Goal: Transaction & Acquisition: Purchase product/service

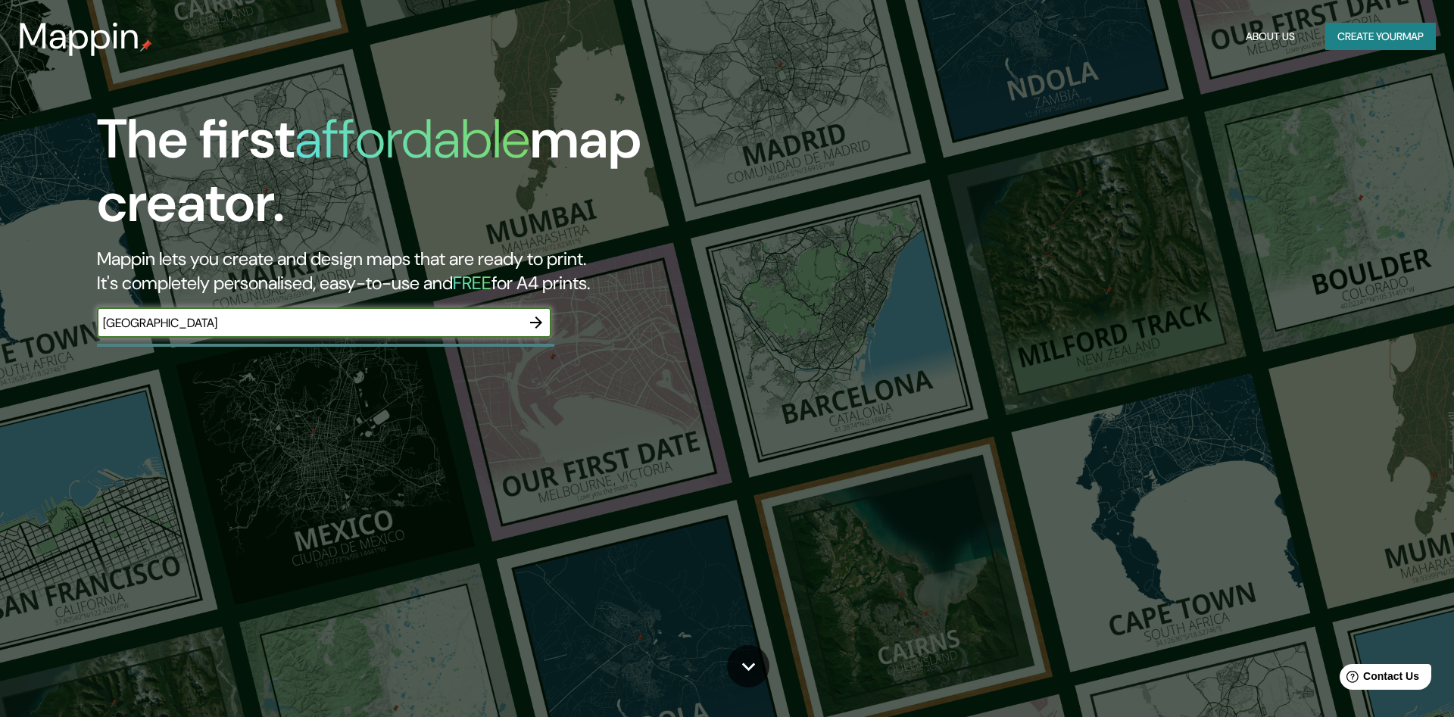
type input "[GEOGRAPHIC_DATA]"
click at [536, 324] on icon "button" at bounding box center [536, 323] width 18 height 18
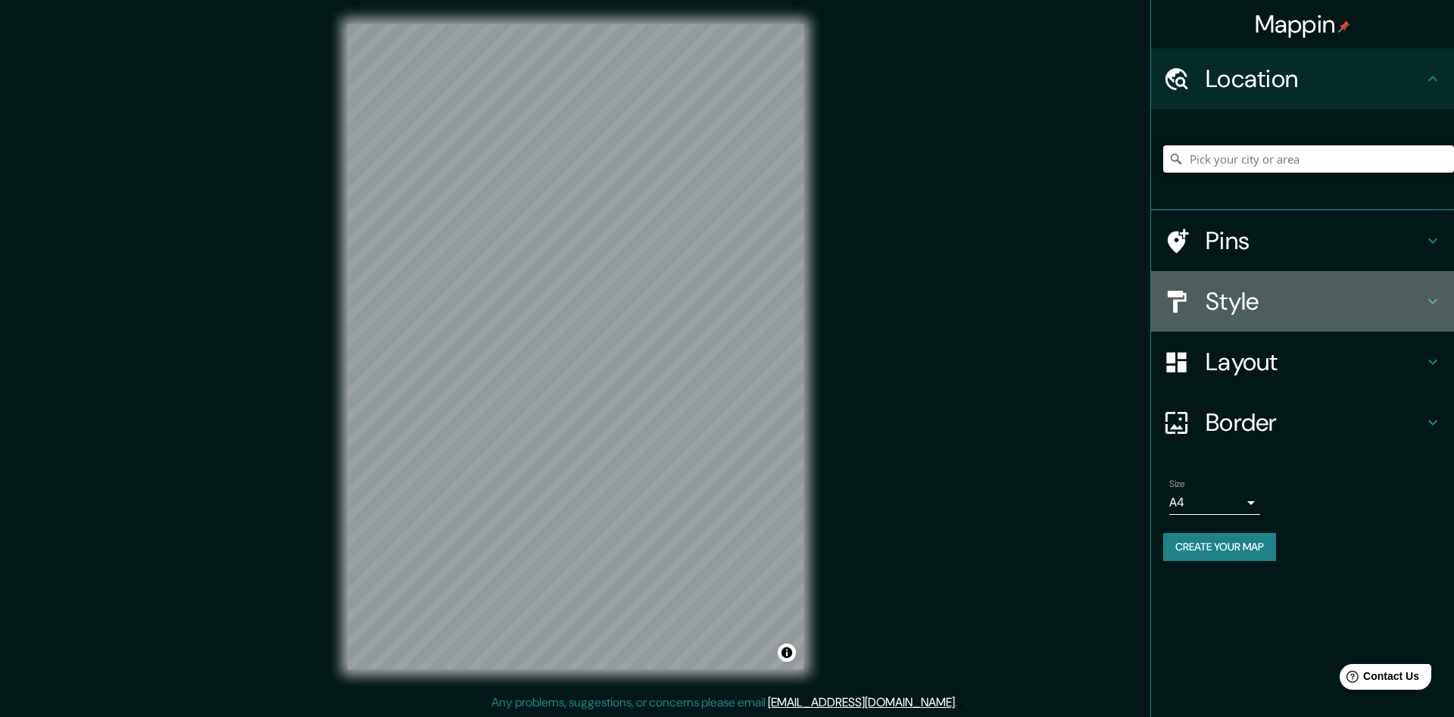
click at [1429, 301] on icon at bounding box center [1433, 301] width 18 height 18
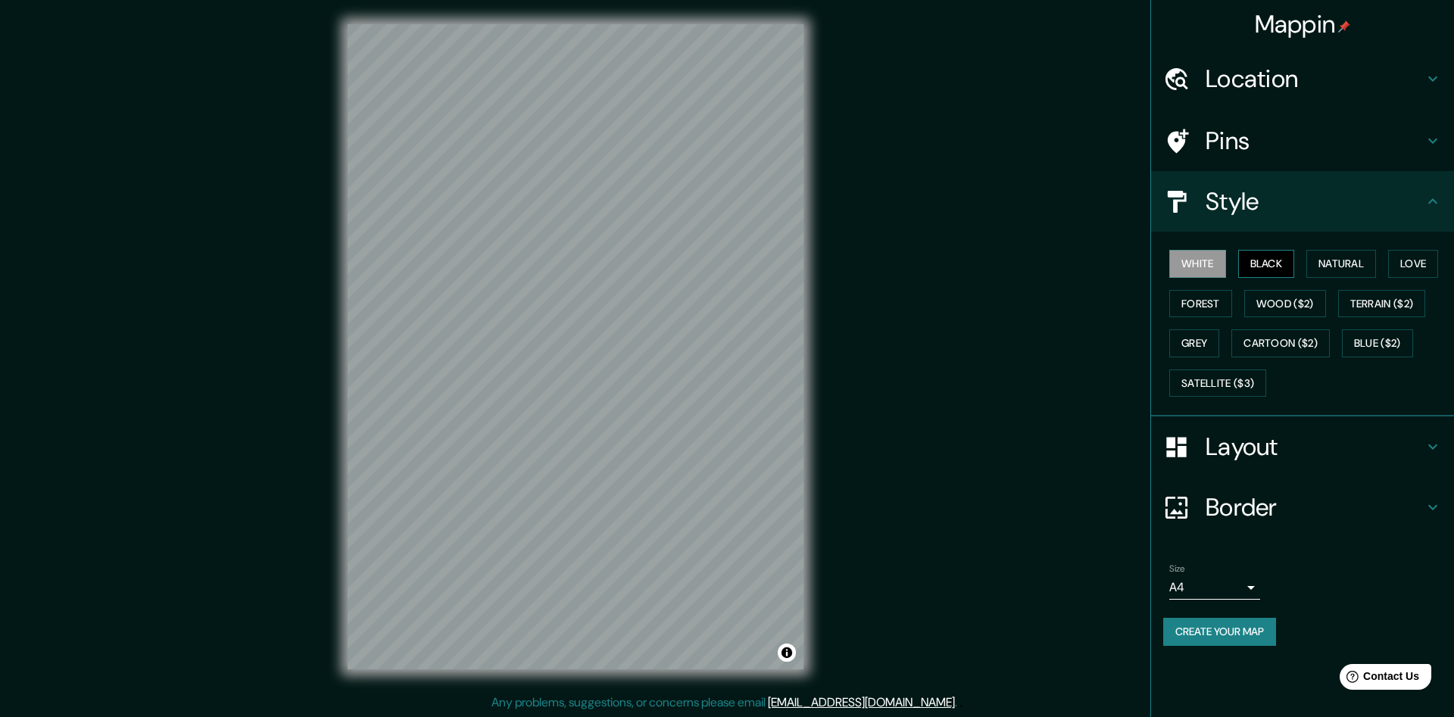
click at [1266, 256] on button "Black" at bounding box center [1267, 264] width 57 height 28
click at [1331, 261] on button "Natural" at bounding box center [1342, 264] width 70 height 28
click at [1412, 258] on button "Love" at bounding box center [1414, 264] width 50 height 28
click at [1209, 345] on button "Grey" at bounding box center [1195, 344] width 50 height 28
click at [1200, 264] on button "White" at bounding box center [1198, 264] width 57 height 28
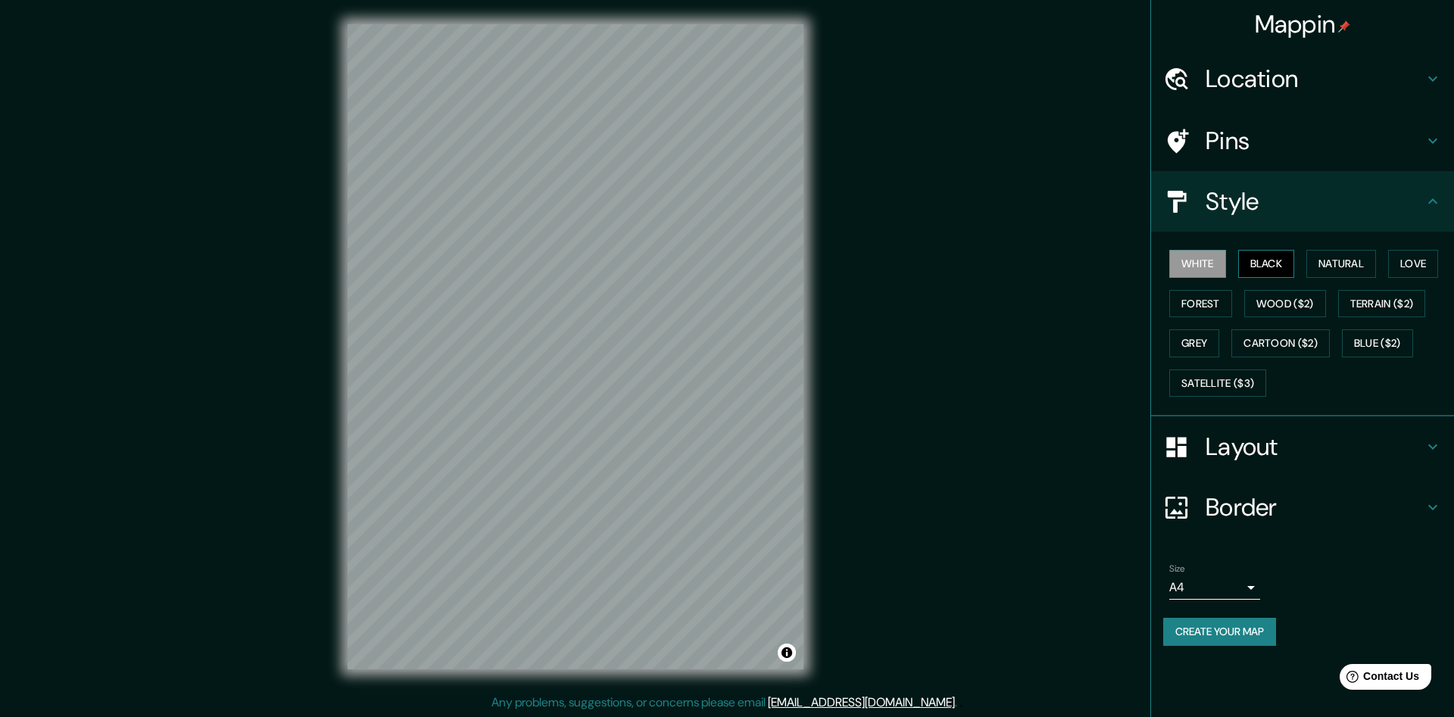
click at [1272, 259] on button "Black" at bounding box center [1267, 264] width 57 height 28
click at [1381, 436] on h4 "Layout" at bounding box center [1315, 447] width 218 height 30
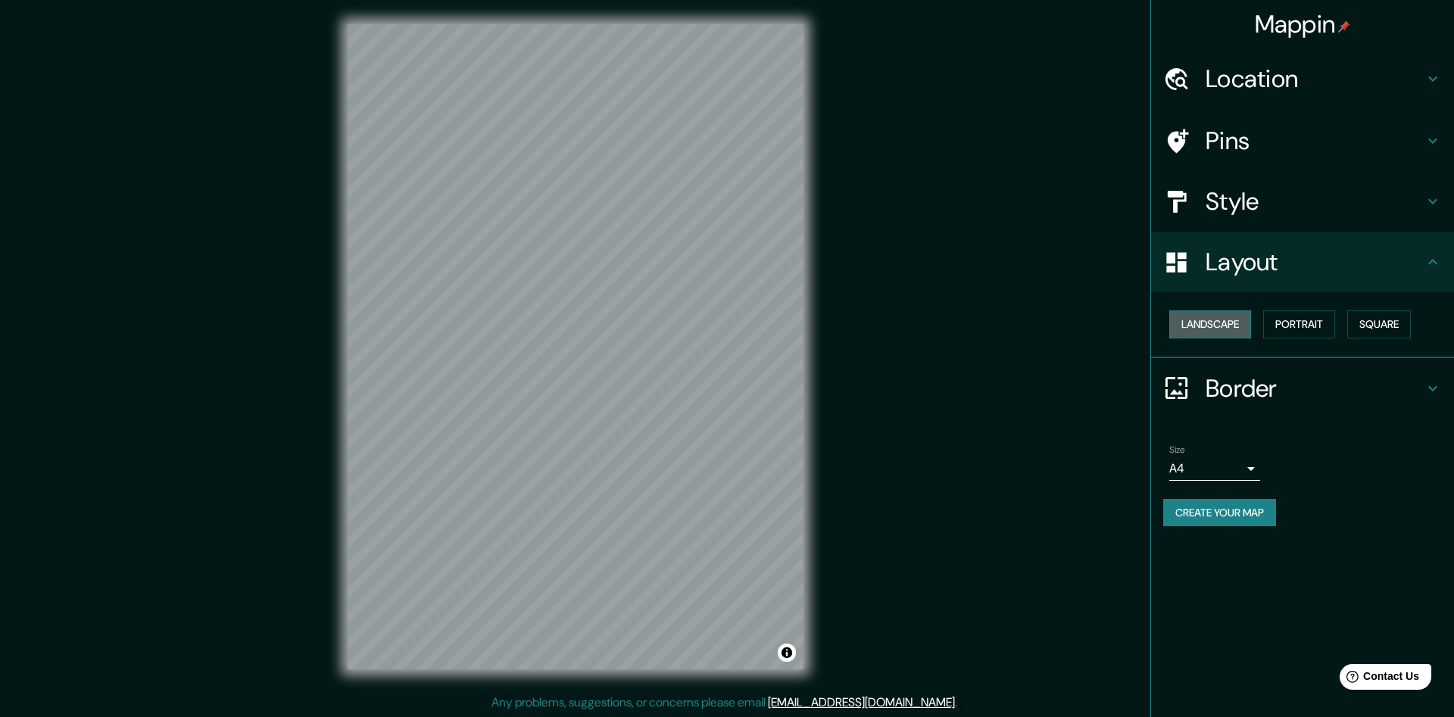
click at [1217, 317] on button "Landscape" at bounding box center [1211, 325] width 82 height 28
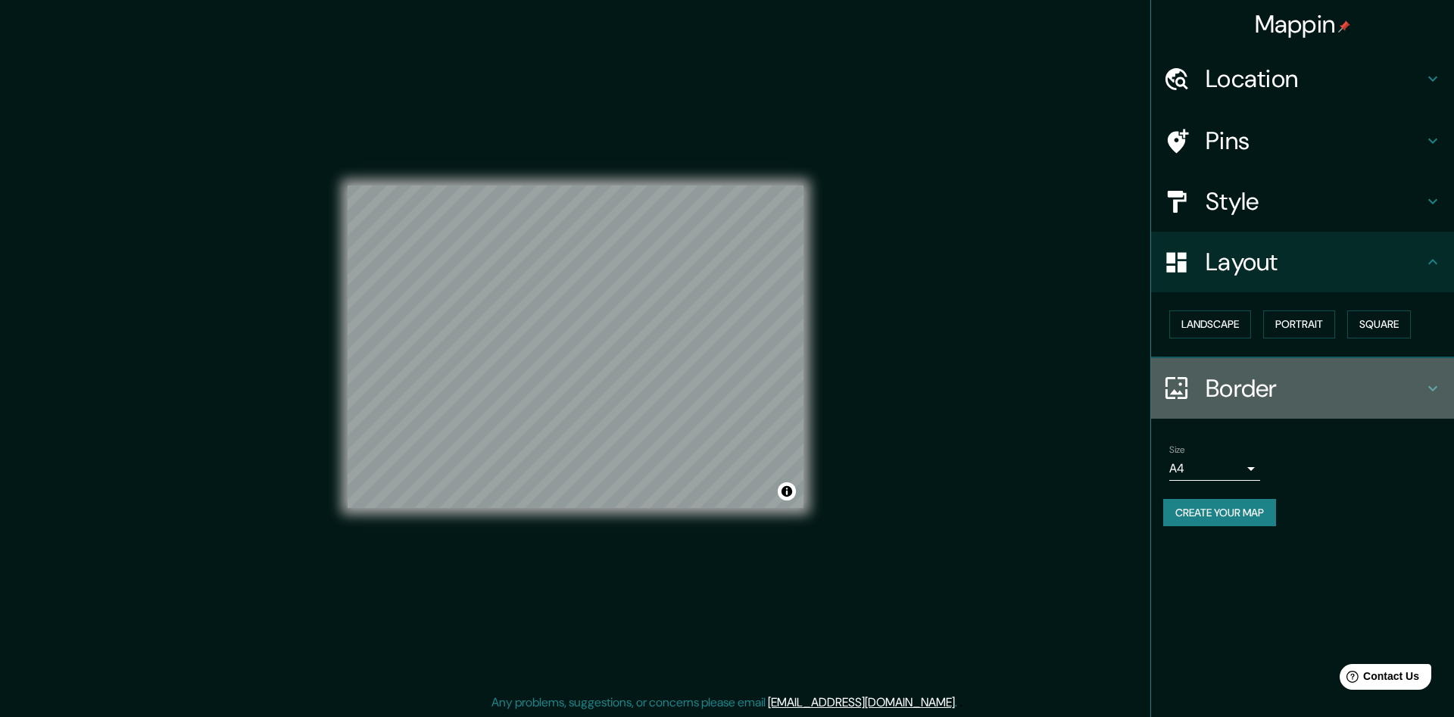
click at [1434, 389] on icon at bounding box center [1433, 388] width 9 height 5
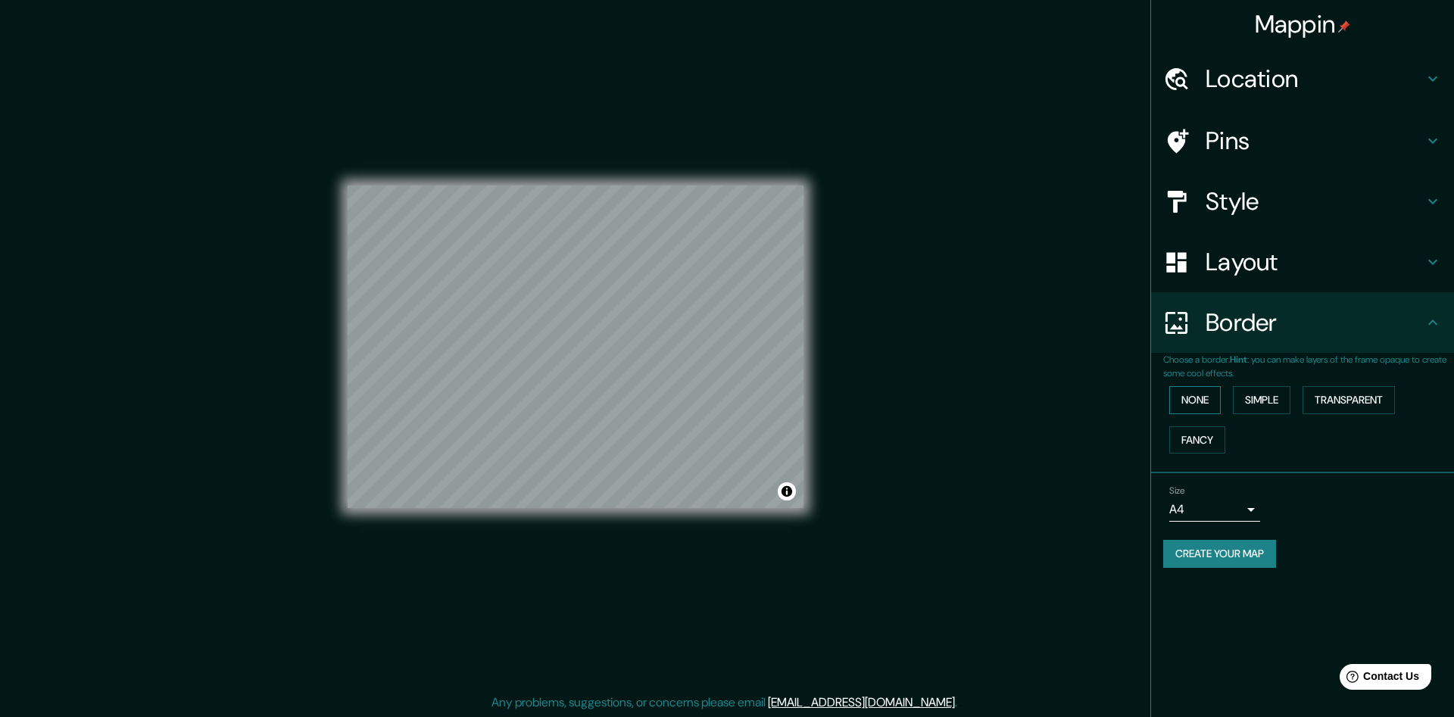
click at [1186, 394] on button "None" at bounding box center [1196, 400] width 52 height 28
click at [1269, 401] on button "Simple" at bounding box center [1262, 400] width 58 height 28
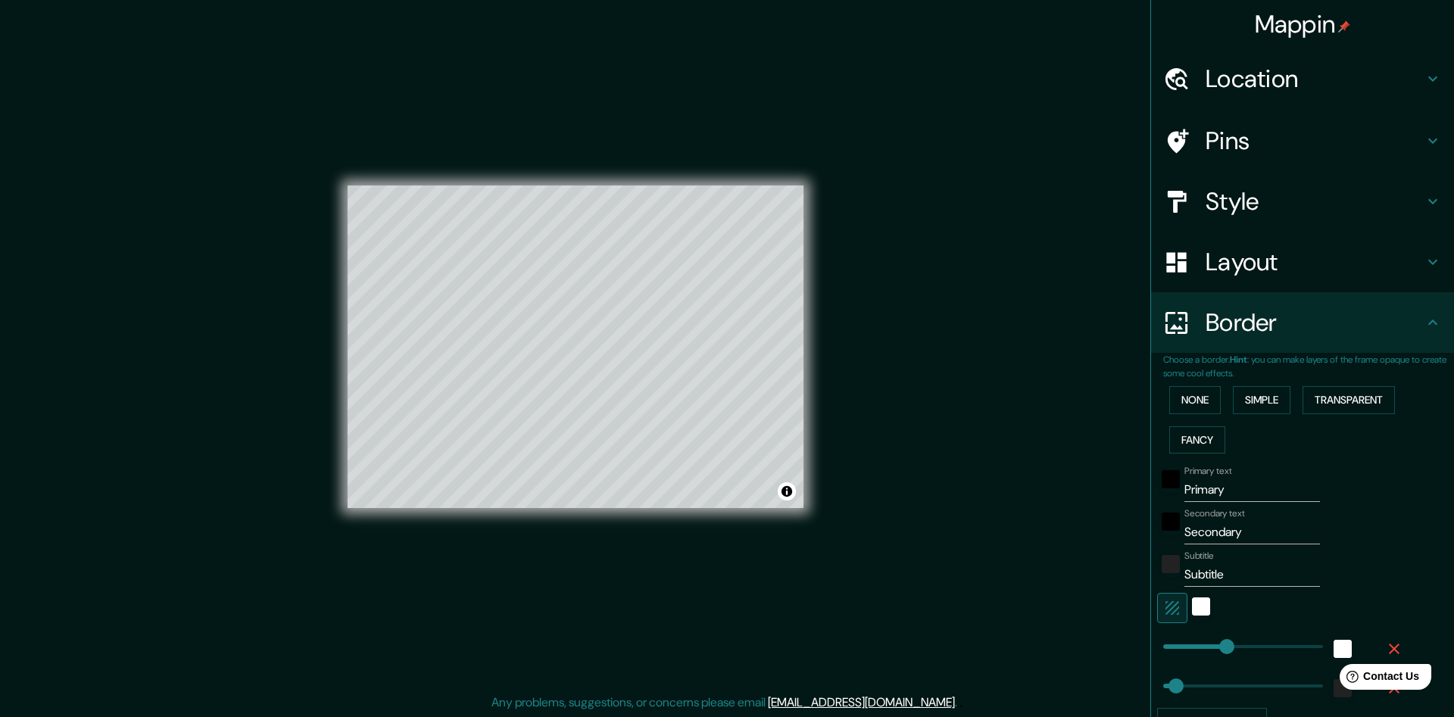
click at [1067, 454] on div "Mappin Location Pins Style Layout Border Choose a border. Hint : you can make l…" at bounding box center [727, 359] width 1454 height 718
click at [812, 448] on div "© Mapbox © OpenStreetMap Improve this map" at bounding box center [575, 347] width 505 height 694
click at [925, 461] on div "Mappin Location Pins Style Layout Border Choose a border. Hint : you can make l…" at bounding box center [727, 359] width 1454 height 718
click at [1248, 493] on input "Primary" at bounding box center [1253, 490] width 136 height 24
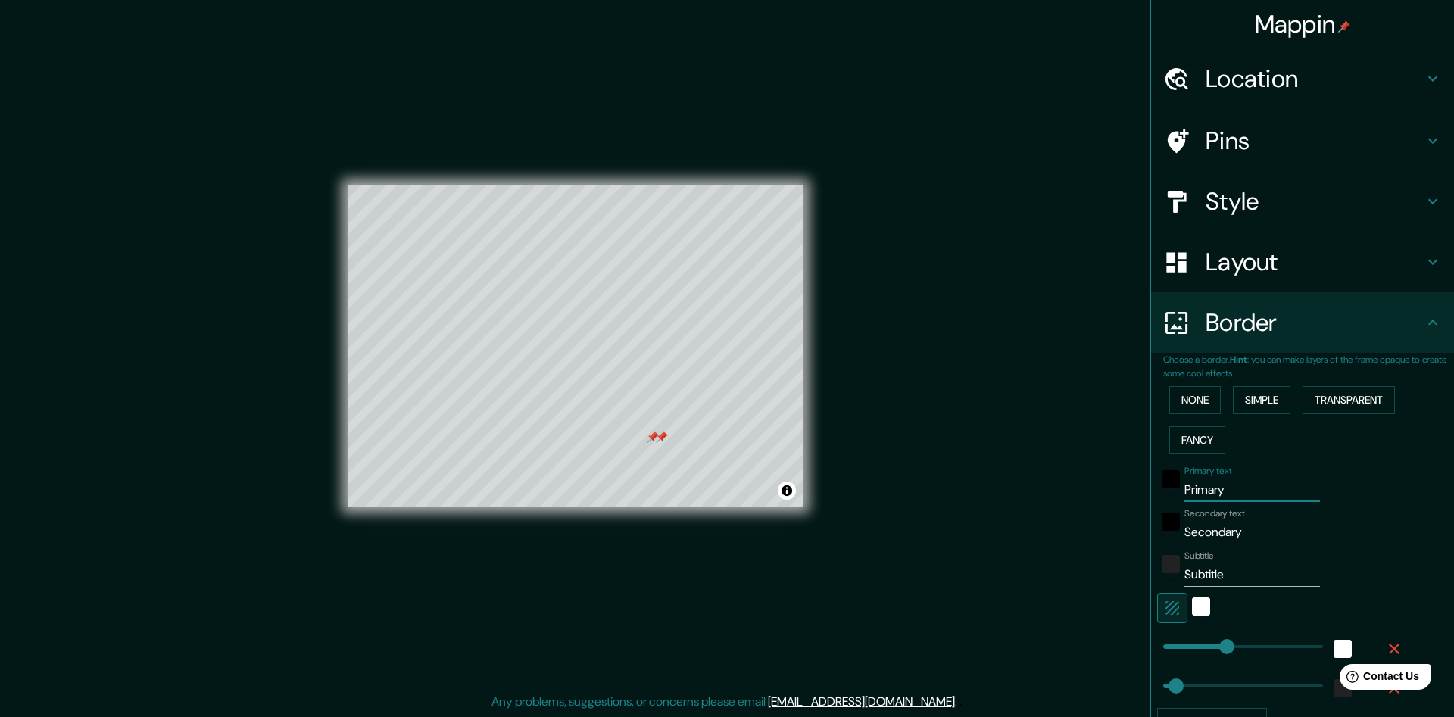
type input "L"
type input "241"
type input "48"
type input "LO"
type input "241"
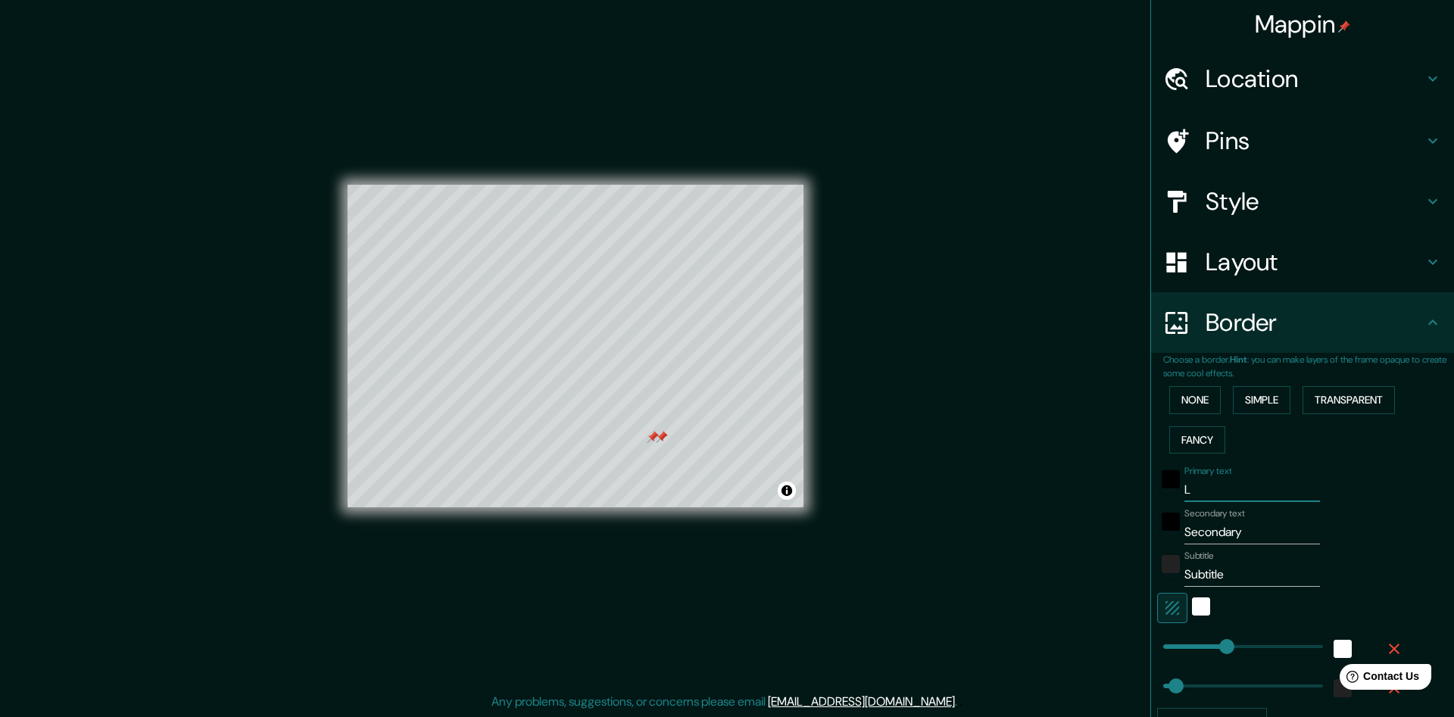
type input "48"
type input "LON"
type input "241"
type input "48"
type input "LOND"
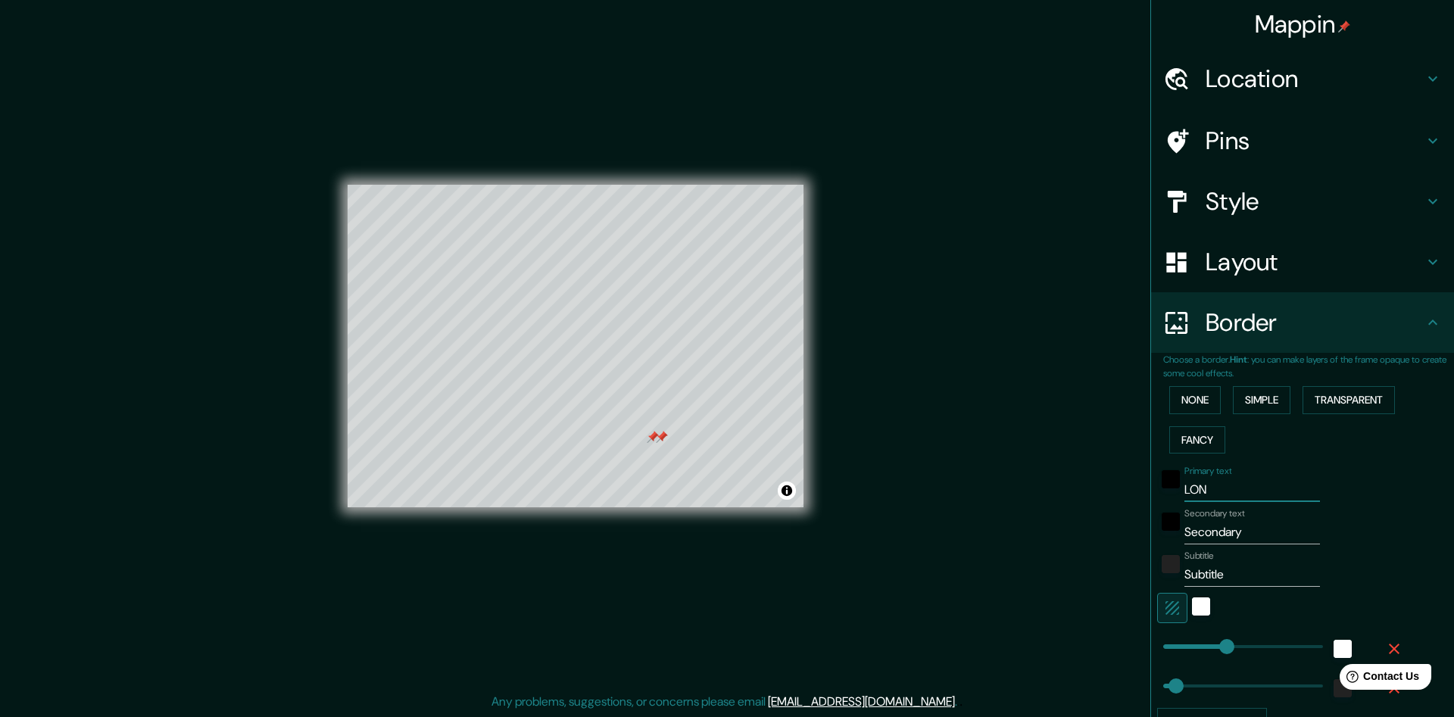
type input "241"
type input "48"
type input "LONDO"
type input "241"
type input "48"
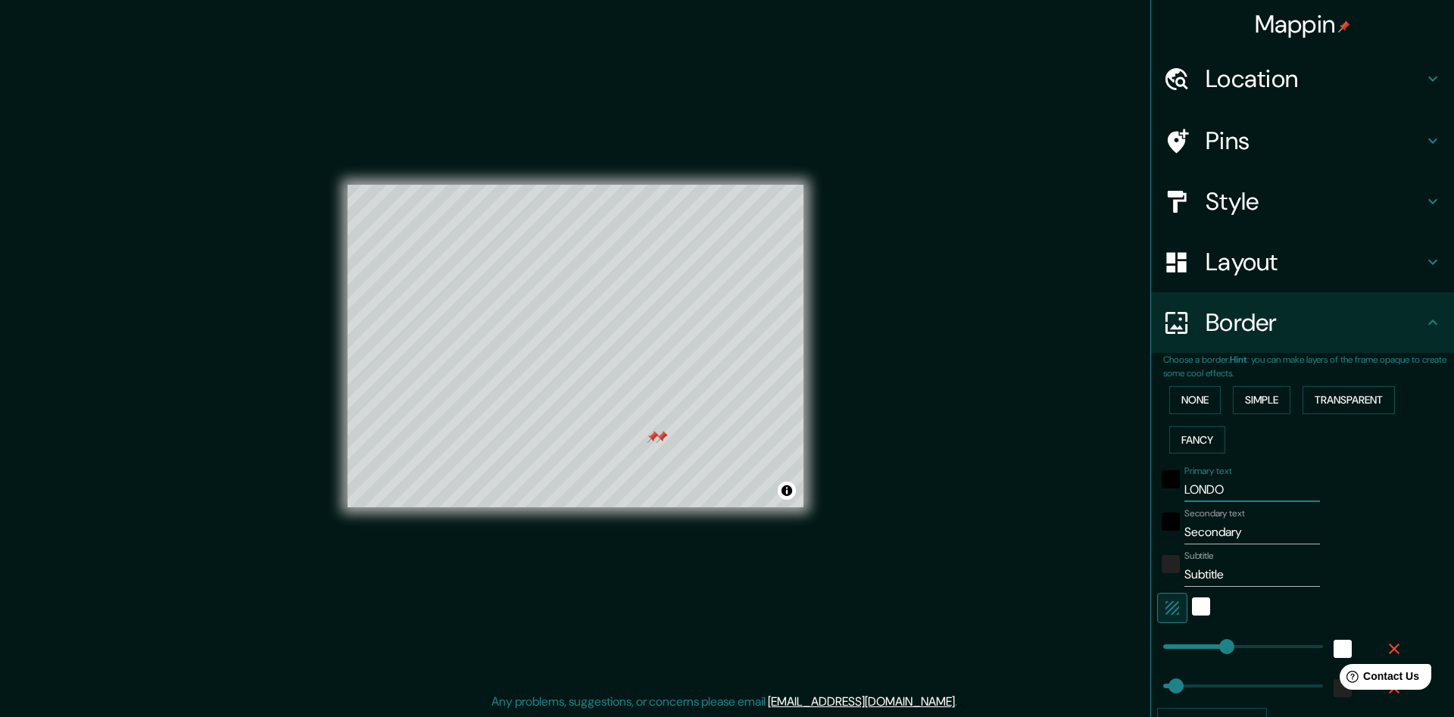
type input "[GEOGRAPHIC_DATA]"
type input "241"
type input "48"
type input "[GEOGRAPHIC_DATA]"
click at [1266, 539] on input "Secondary" at bounding box center [1253, 532] width 136 height 24
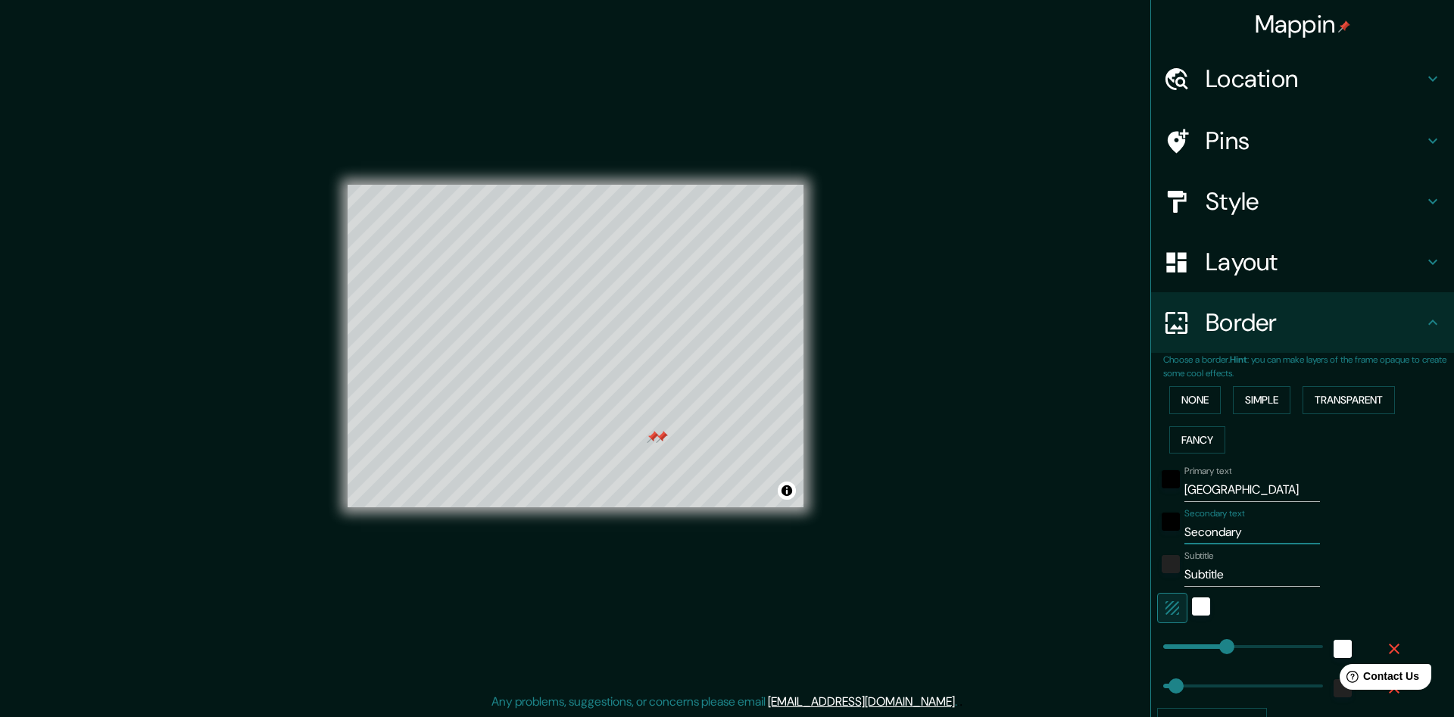
click at [1266, 539] on input "Secondary" at bounding box center [1253, 532] width 136 height 24
click at [1248, 571] on input "Subtitle" at bounding box center [1253, 575] width 136 height 24
type input "E"
type input "241"
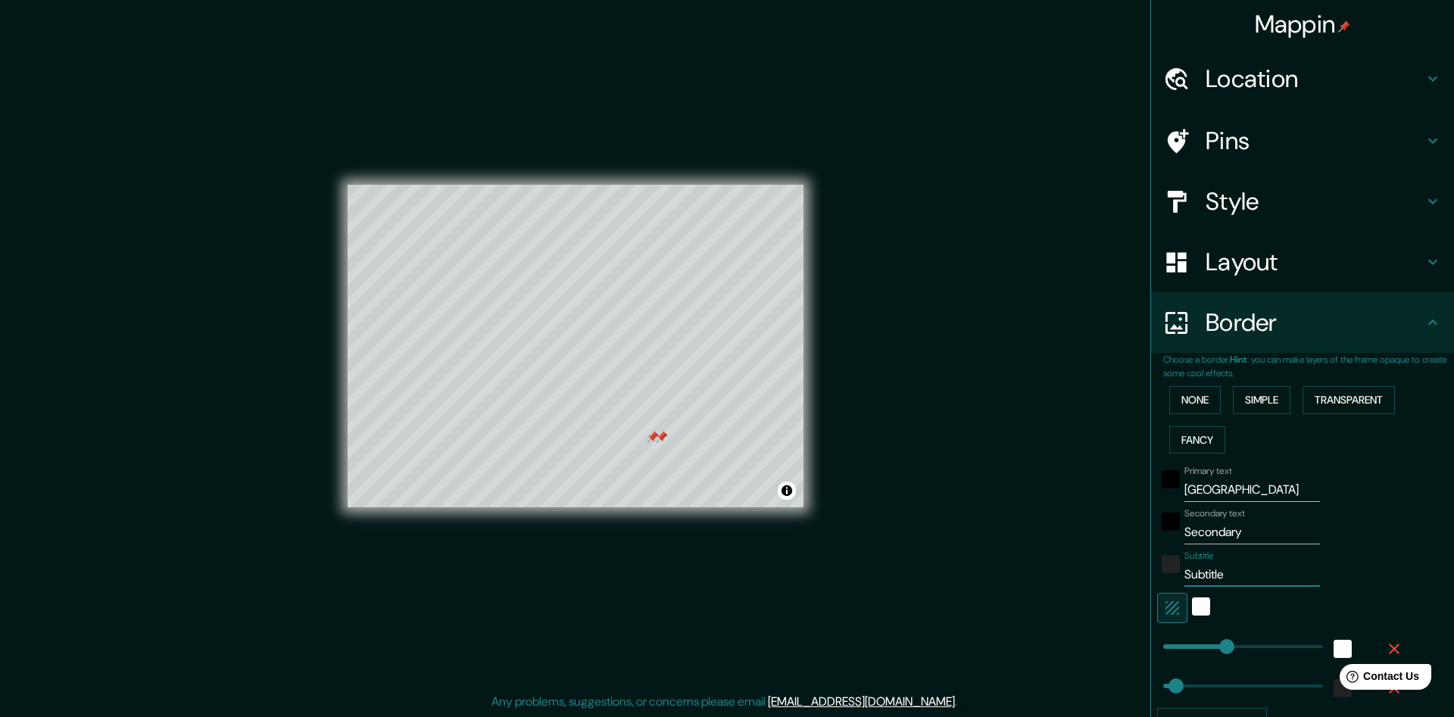
type input "48"
type input "EN"
type input "241"
type input "48"
type input "ENG"
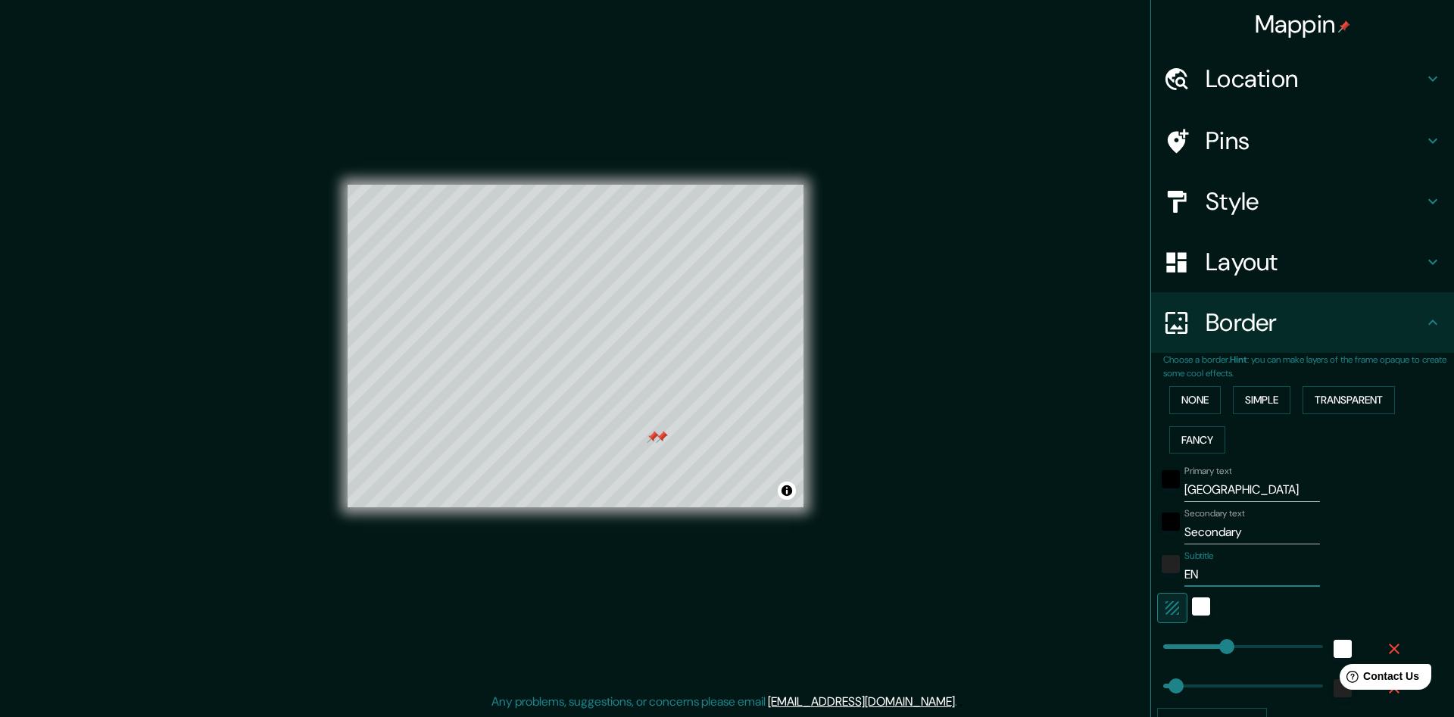
type input "241"
type input "48"
type input "ENGL"
type input "241"
type input "48"
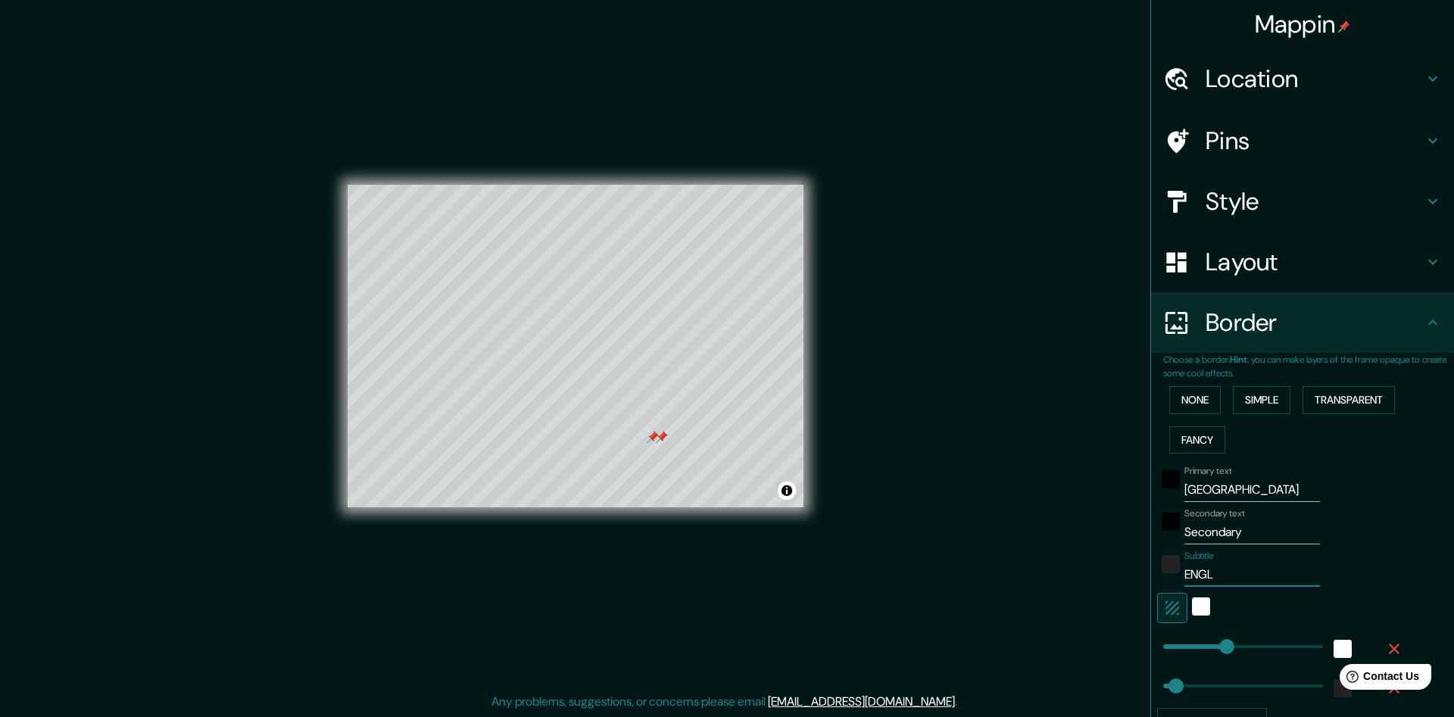
type input "ENGLA"
type input "241"
type input "48"
type input "ENGLAN"
type input "241"
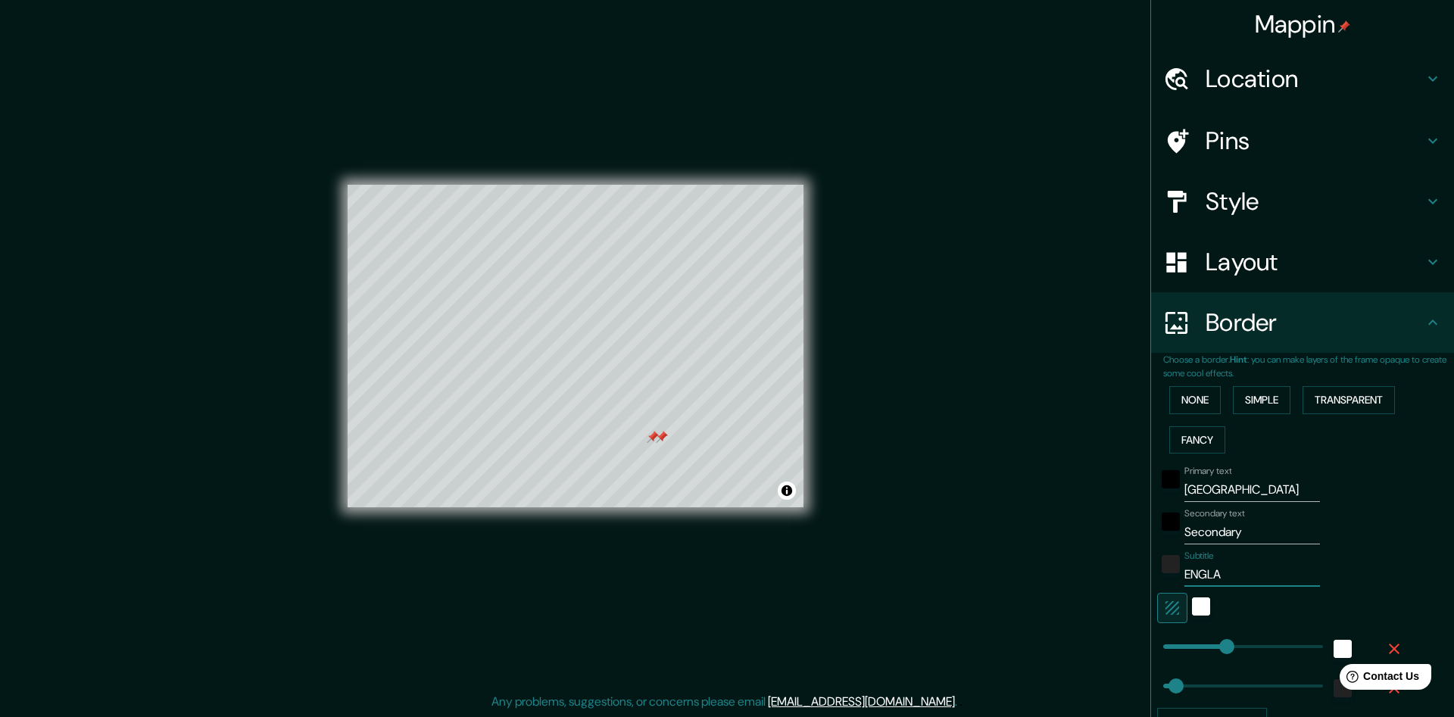
type input "48"
type input "[GEOGRAPHIC_DATA]"
type input "241"
type input "48"
type input "241"
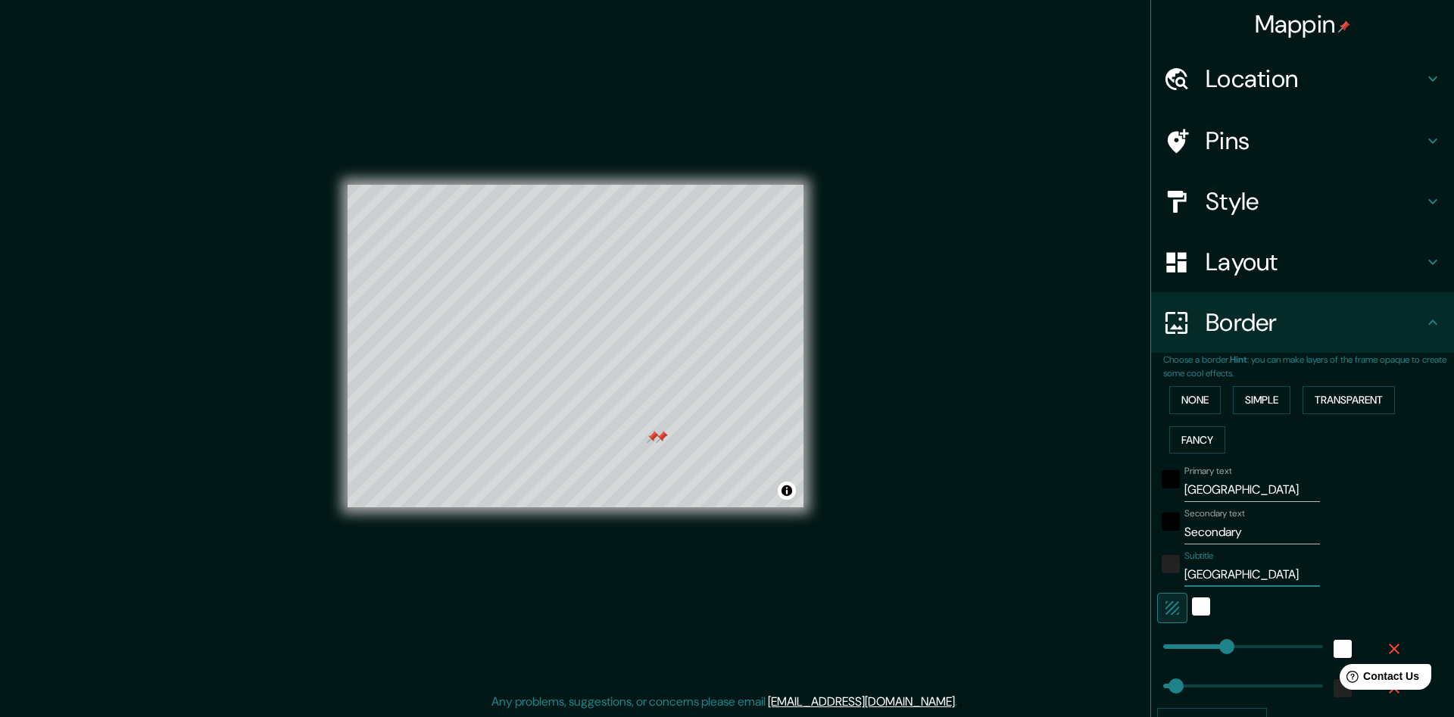
type input "[GEOGRAPHIC_DATA]"
type input "414"
drag, startPoint x: 1231, startPoint y: 643, endPoint x: 1273, endPoint y: 643, distance: 42.4
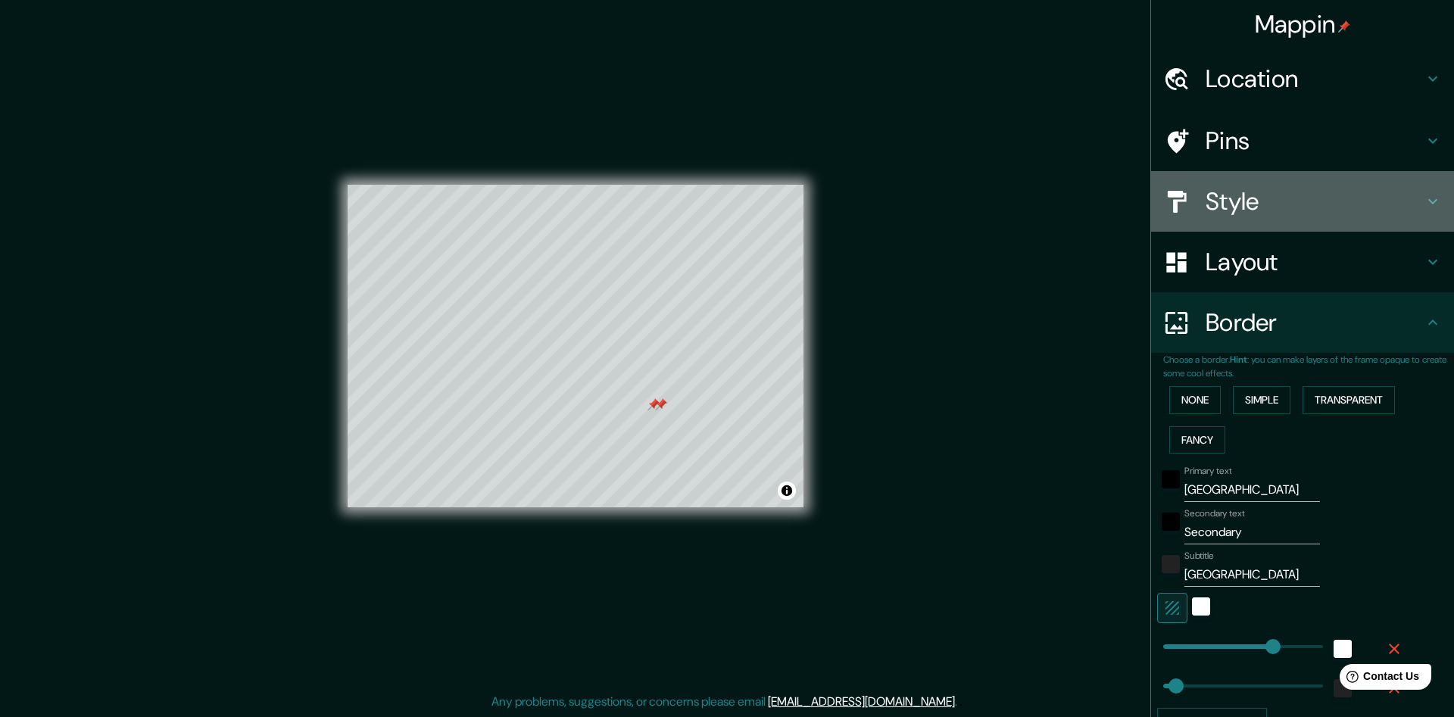
click at [1267, 206] on h4 "Style" at bounding box center [1315, 201] width 218 height 30
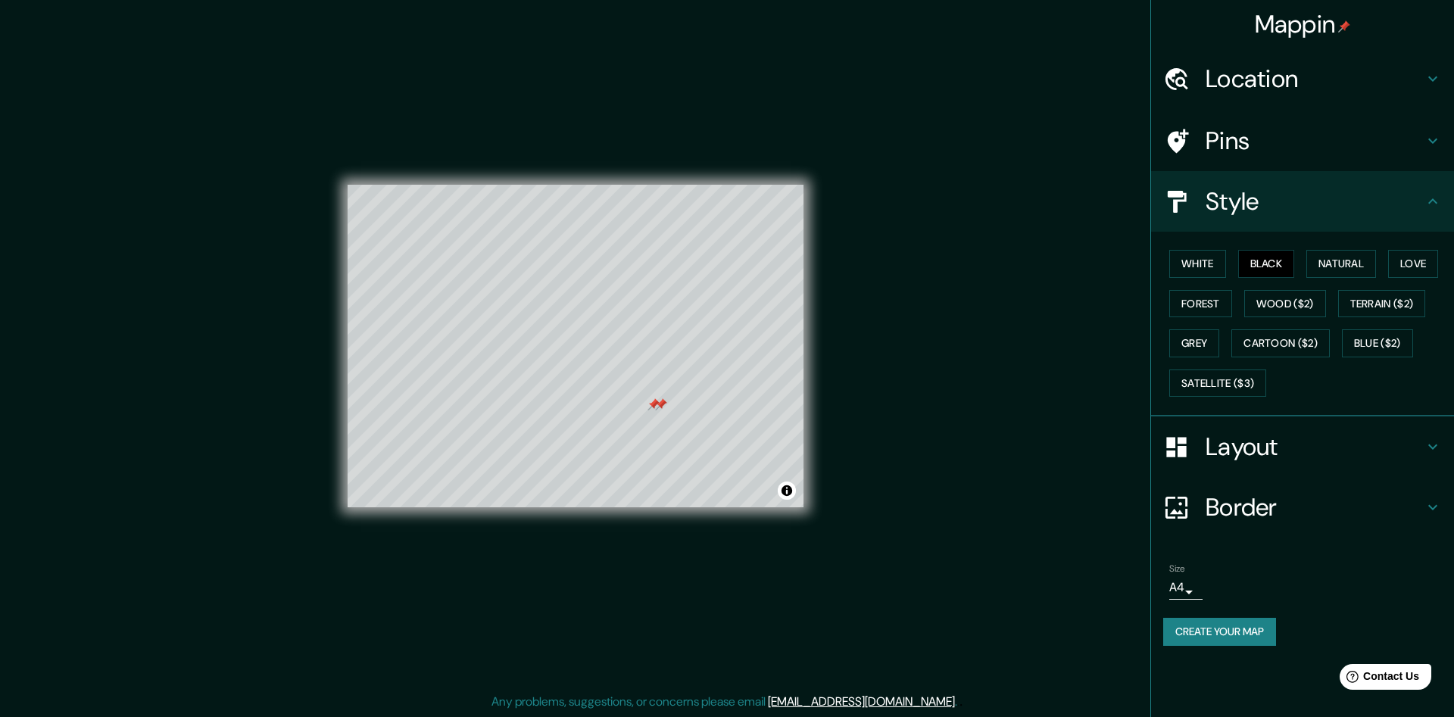
click at [1279, 201] on h4 "Style" at bounding box center [1315, 201] width 218 height 30
click at [1317, 145] on h4 "Pins" at bounding box center [1315, 141] width 218 height 30
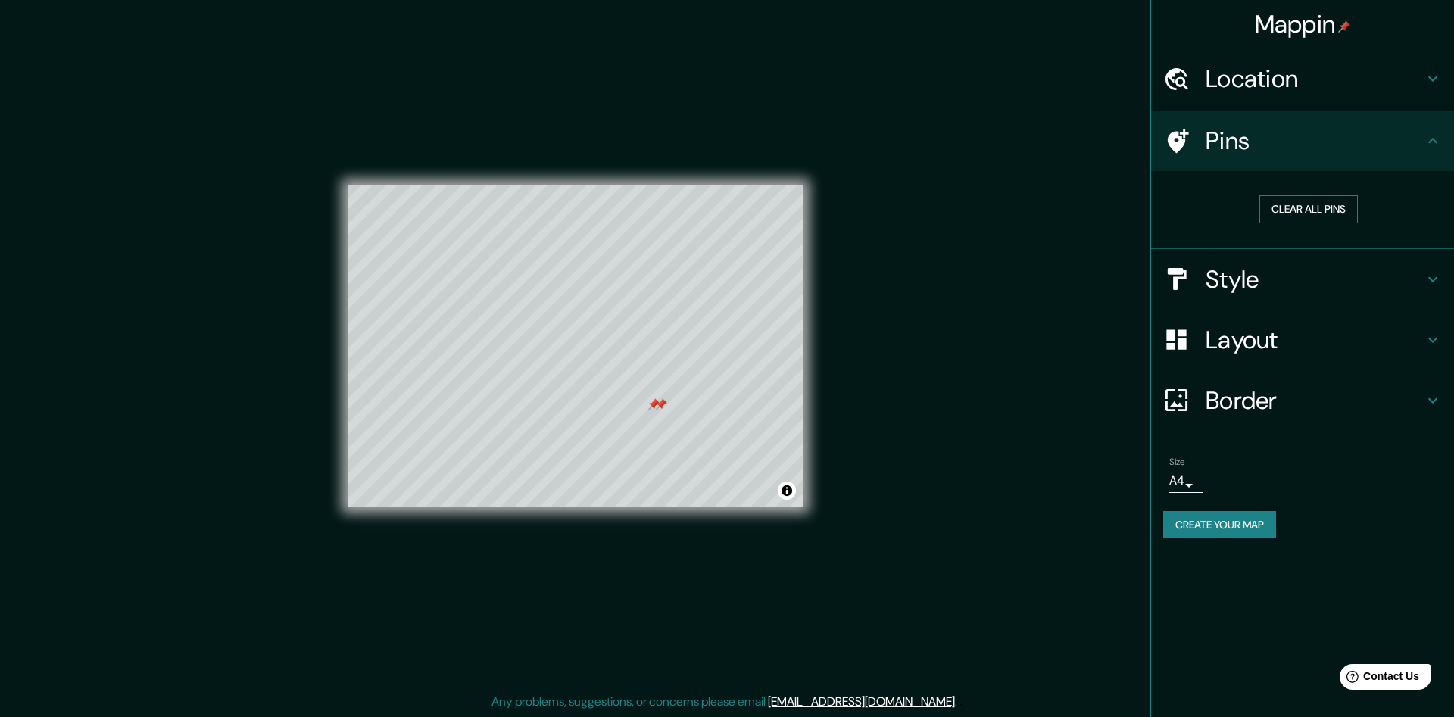
click at [1317, 213] on button "Clear all pins" at bounding box center [1309, 209] width 98 height 28
click at [1401, 83] on h4 "Location" at bounding box center [1315, 79] width 218 height 30
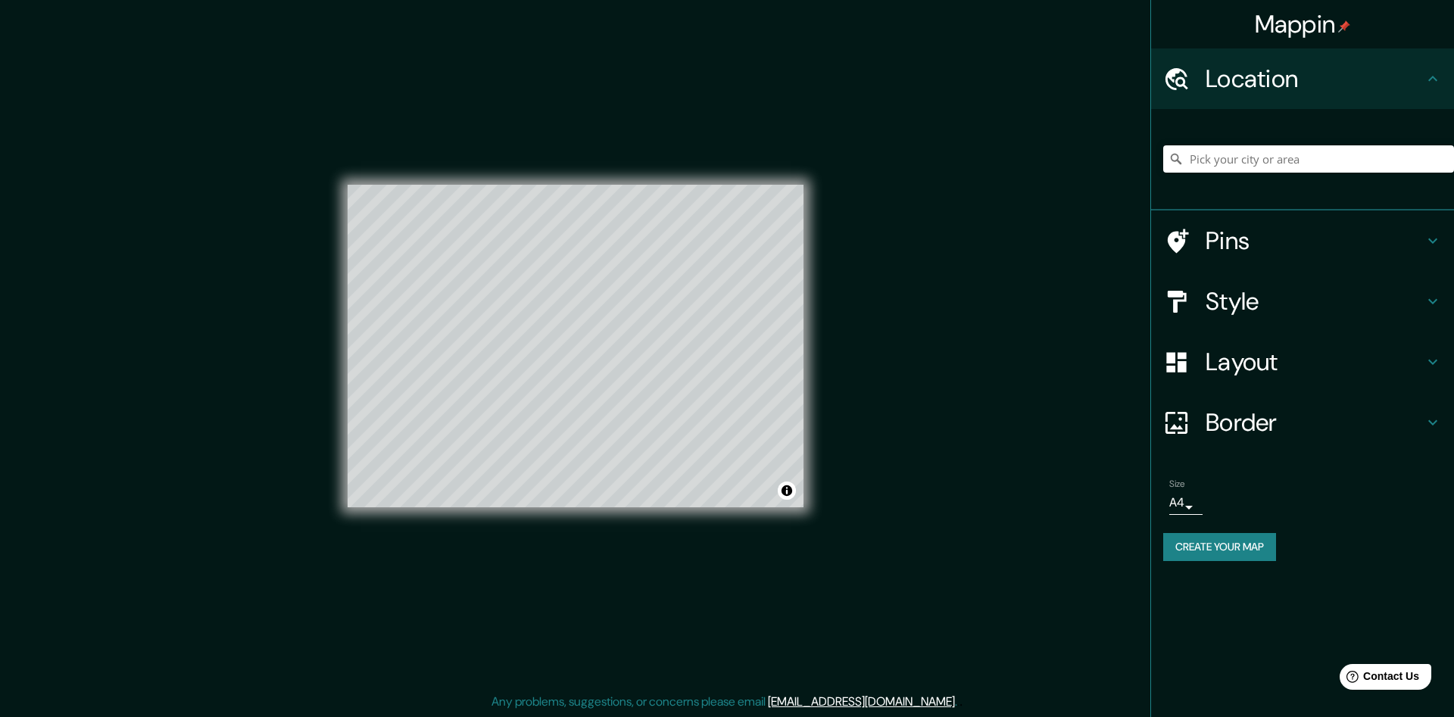
click at [1256, 436] on h4 "Border" at bounding box center [1315, 423] width 218 height 30
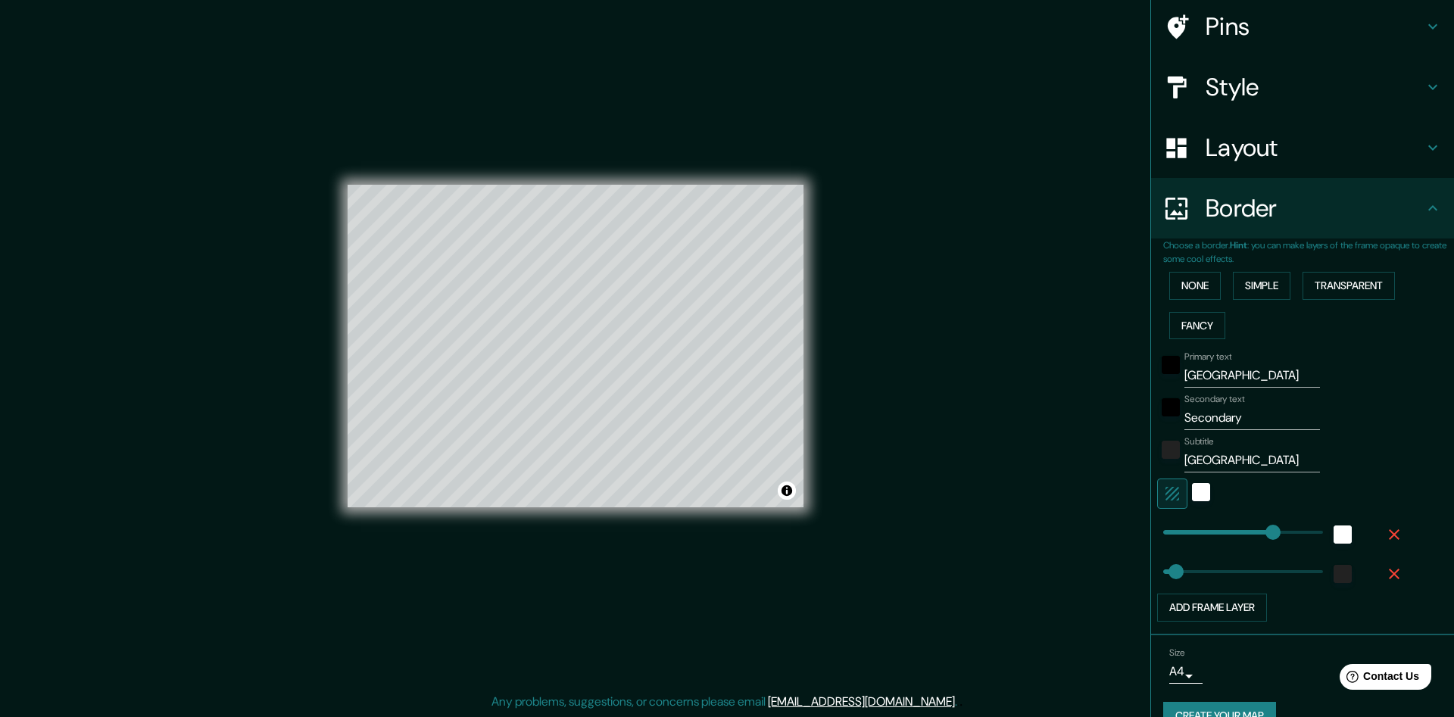
scroll to position [145, 0]
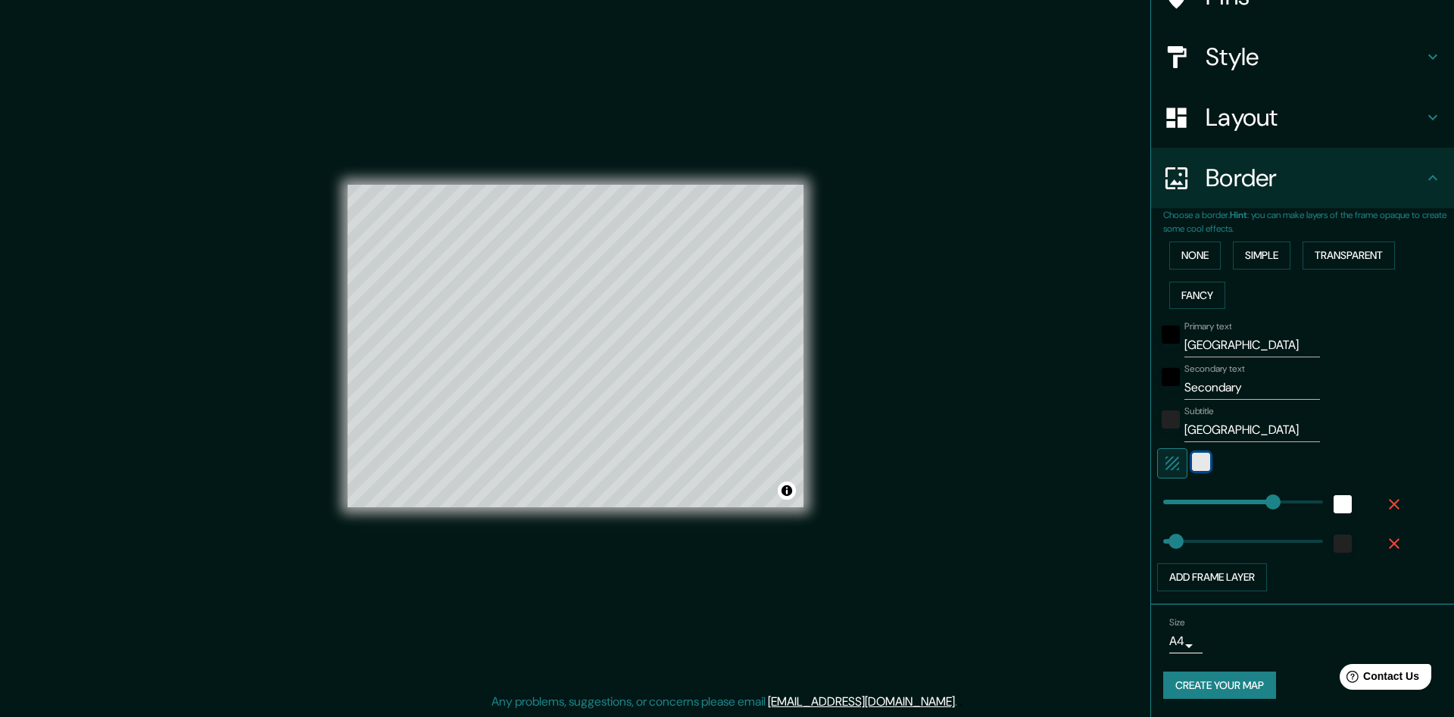
click at [1203, 460] on div "white" at bounding box center [1201, 462] width 18 height 18
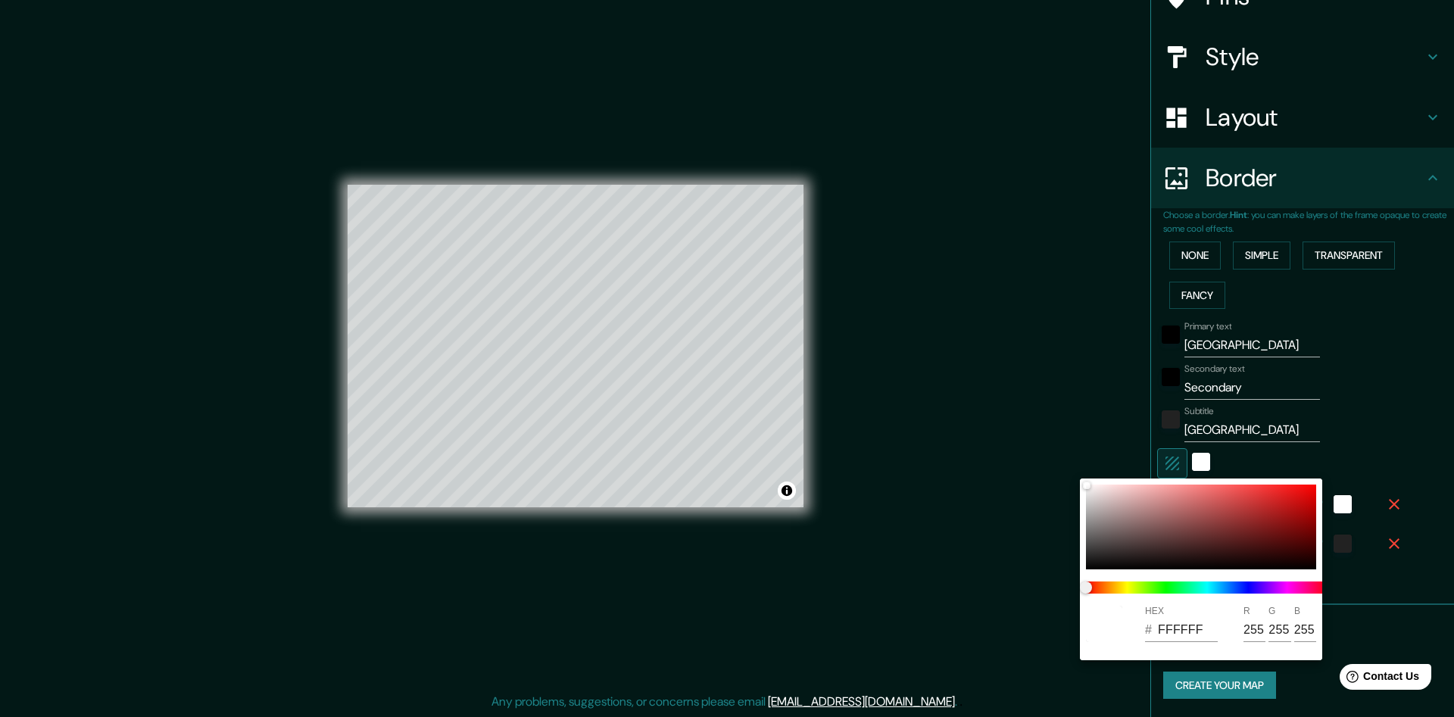
click at [1173, 461] on div at bounding box center [727, 358] width 1454 height 717
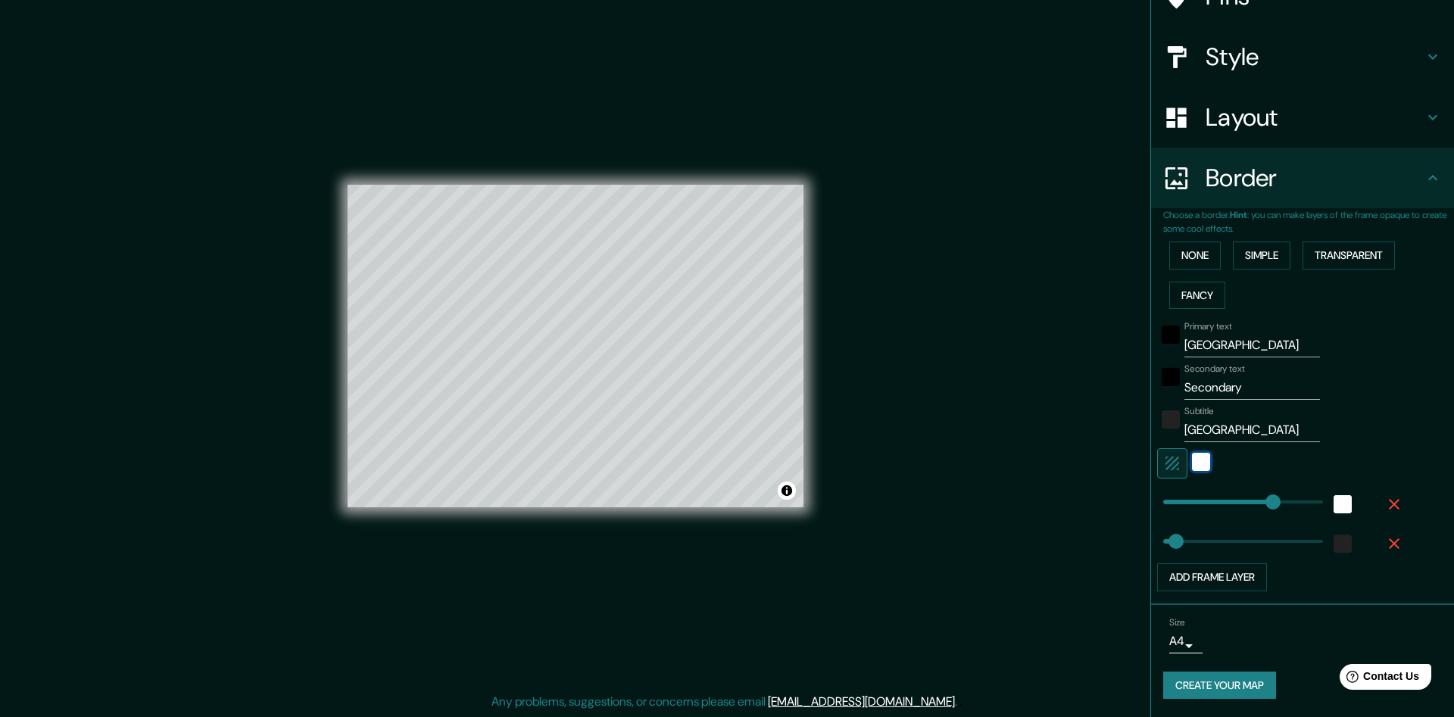
type input "48"
type input "229"
drag, startPoint x: 1268, startPoint y: 501, endPoint x: 1224, endPoint y: 501, distance: 43.9
type input "48"
type input "309"
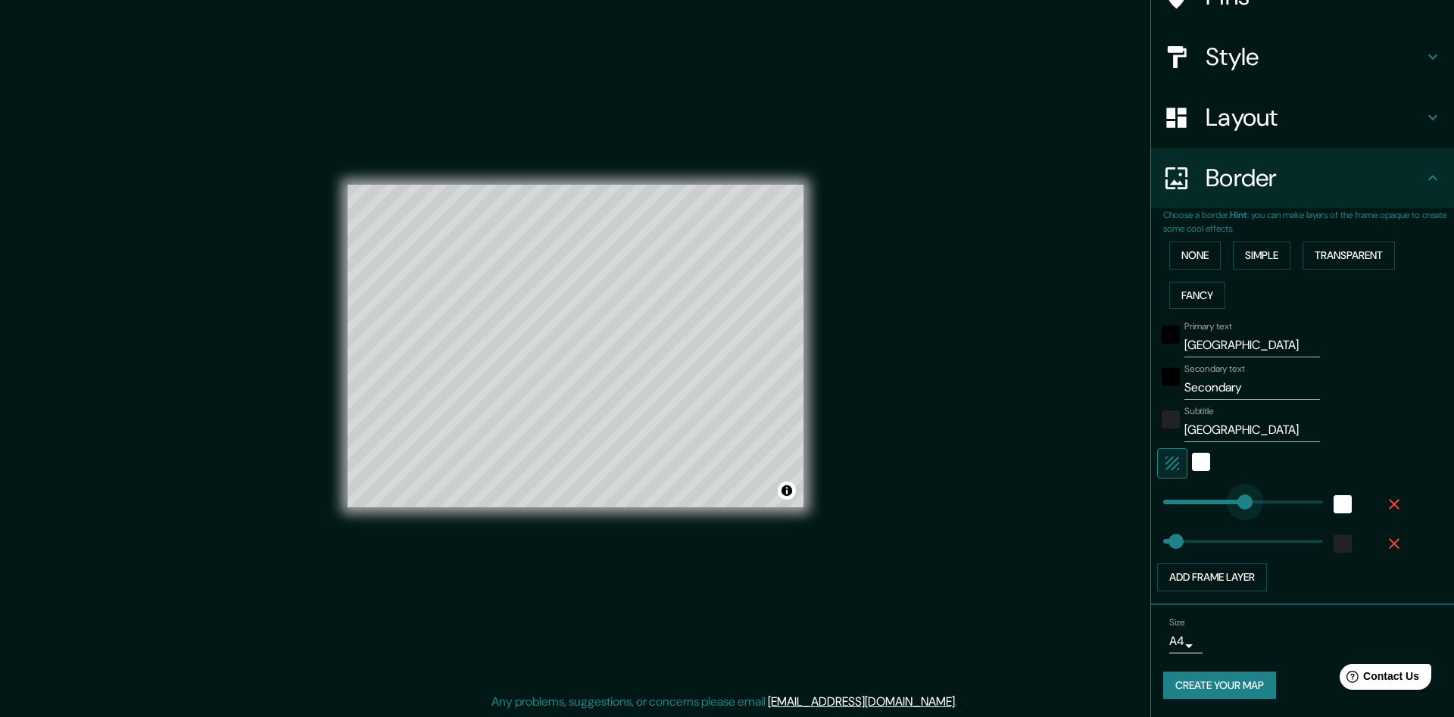
drag, startPoint x: 1224, startPoint y: 501, endPoint x: 1245, endPoint y: 505, distance: 21.4
type input "48"
type input "420"
drag, startPoint x: 1246, startPoint y: 505, endPoint x: 1275, endPoint y: 506, distance: 28.8
type input "48"
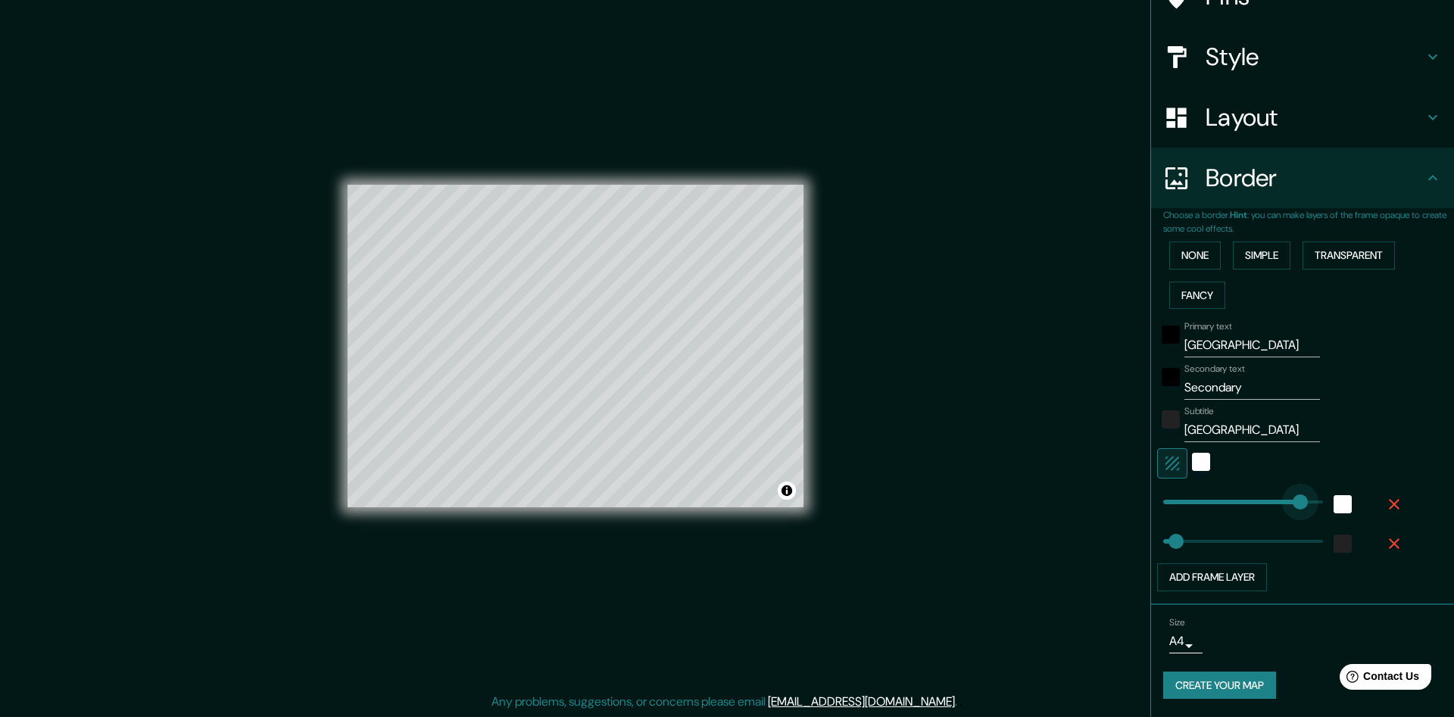
type input "520"
drag, startPoint x: 1275, startPoint y: 502, endPoint x: 1302, endPoint y: 500, distance: 27.4
type input "48"
type input "123"
drag, startPoint x: 1296, startPoint y: 501, endPoint x: 1196, endPoint y: 502, distance: 100.0
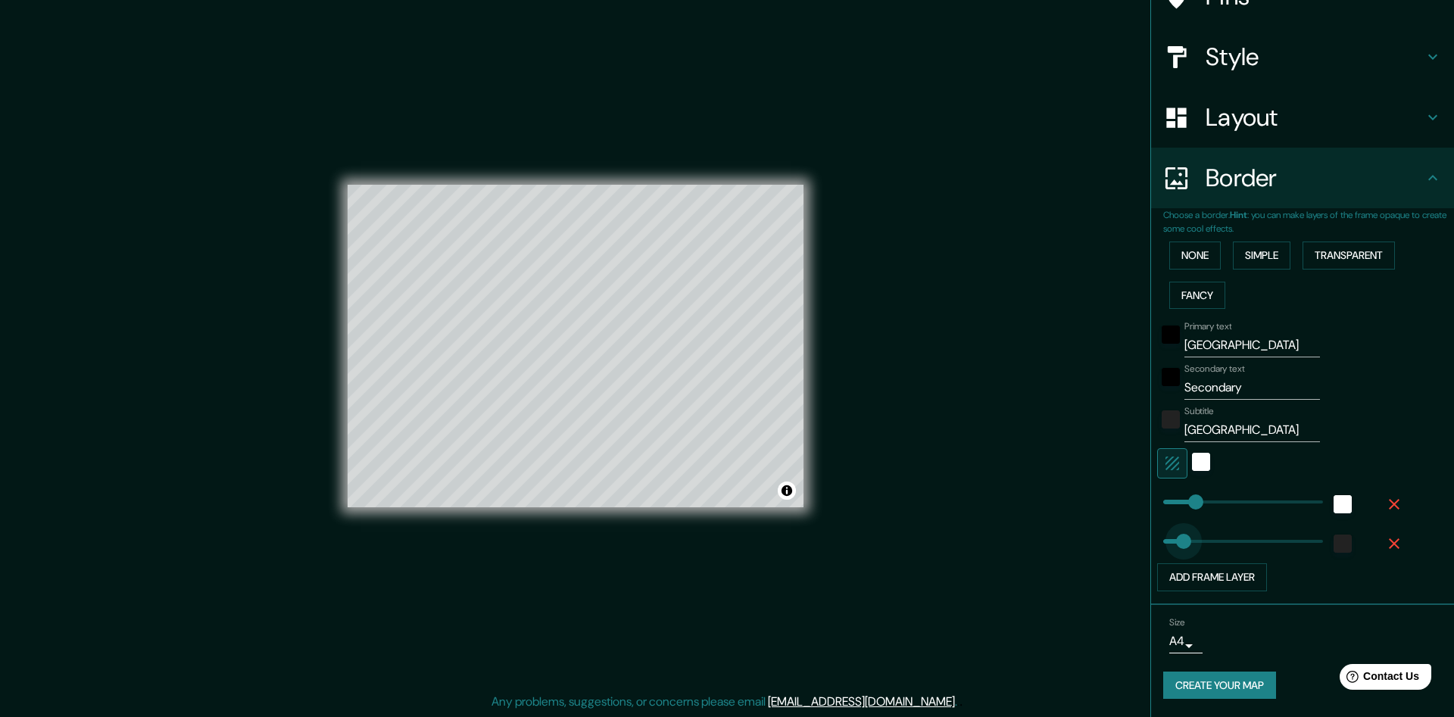
type input "149"
drag, startPoint x: 1184, startPoint y: 536, endPoint x: 1203, endPoint y: 536, distance: 18.9
drag, startPoint x: 1273, startPoint y: 389, endPoint x: 1194, endPoint y: 380, distance: 79.3
click at [1185, 386] on input "Secondary" at bounding box center [1253, 388] width 136 height 24
click at [1249, 432] on input "[GEOGRAPHIC_DATA]" at bounding box center [1253, 430] width 136 height 24
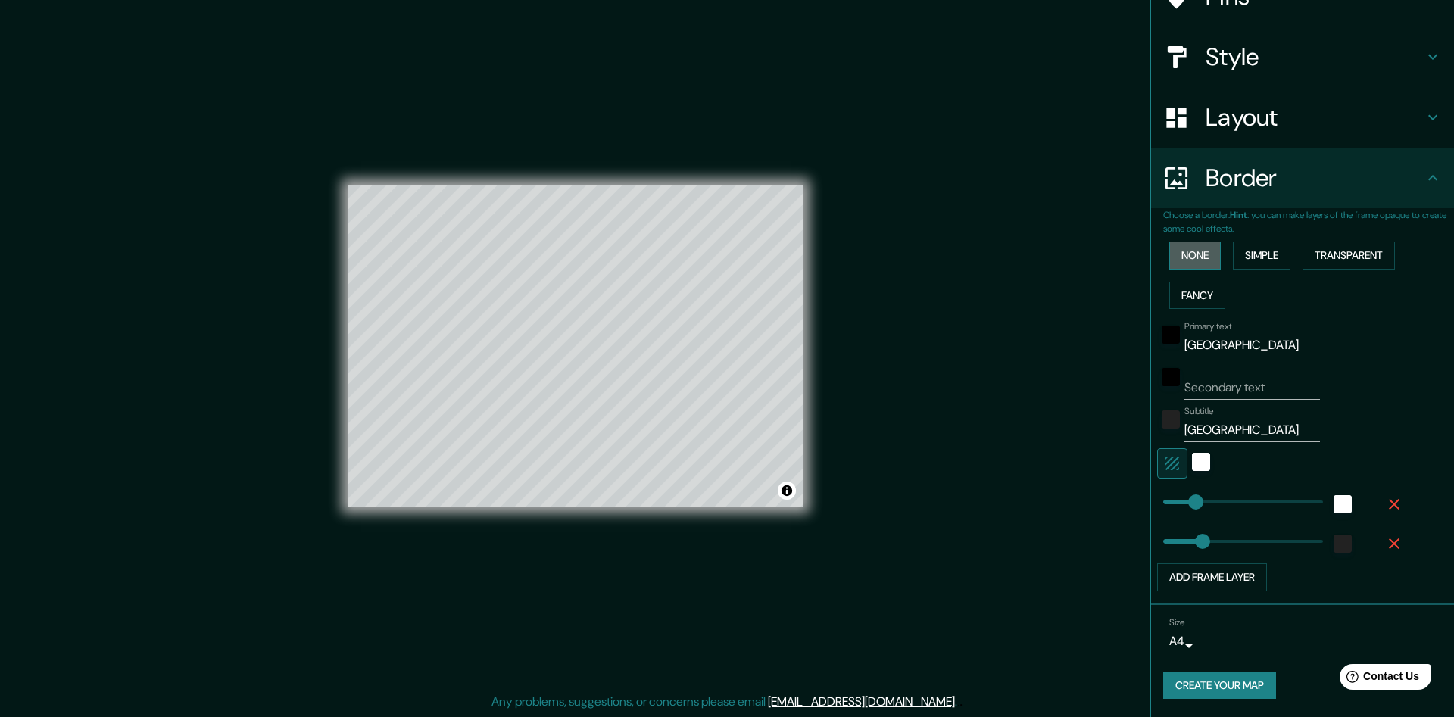
click at [1199, 258] on button "None" at bounding box center [1196, 256] width 52 height 28
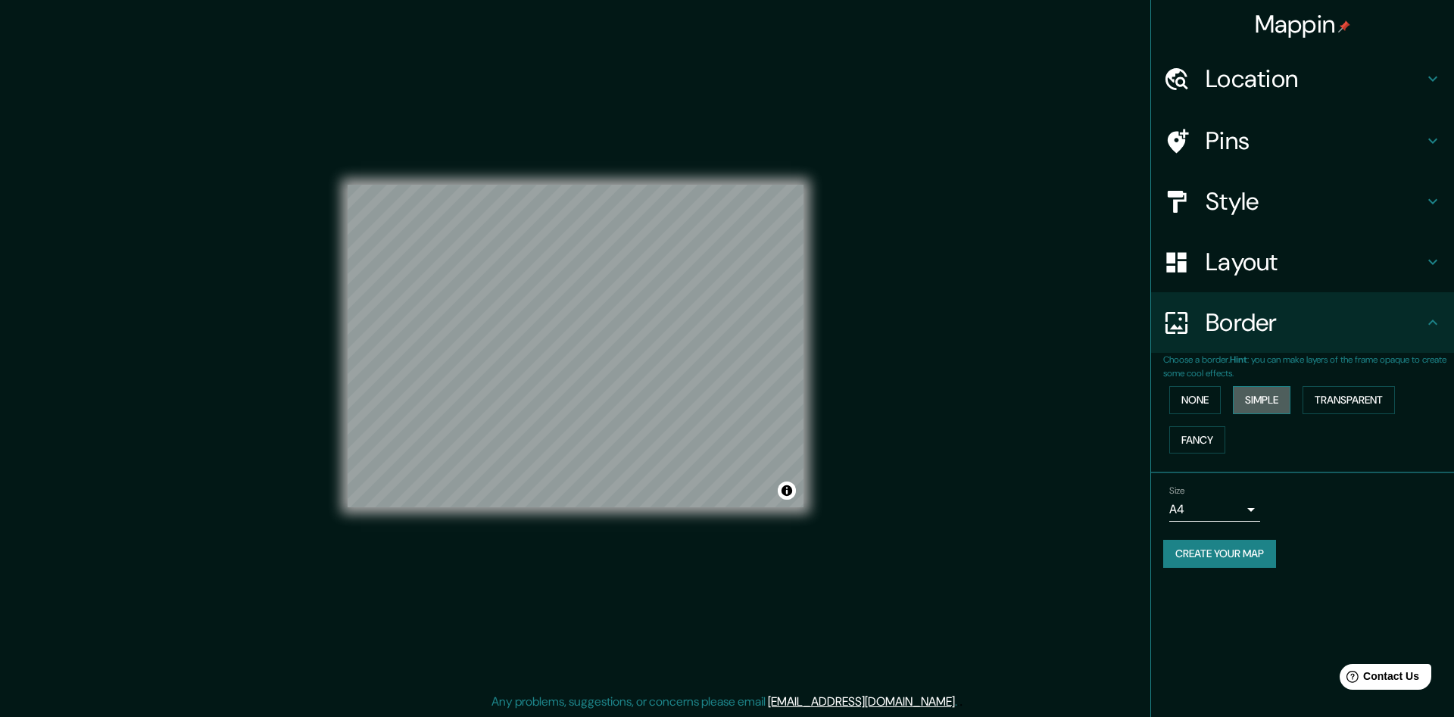
click at [1270, 401] on button "Simple" at bounding box center [1262, 400] width 58 height 28
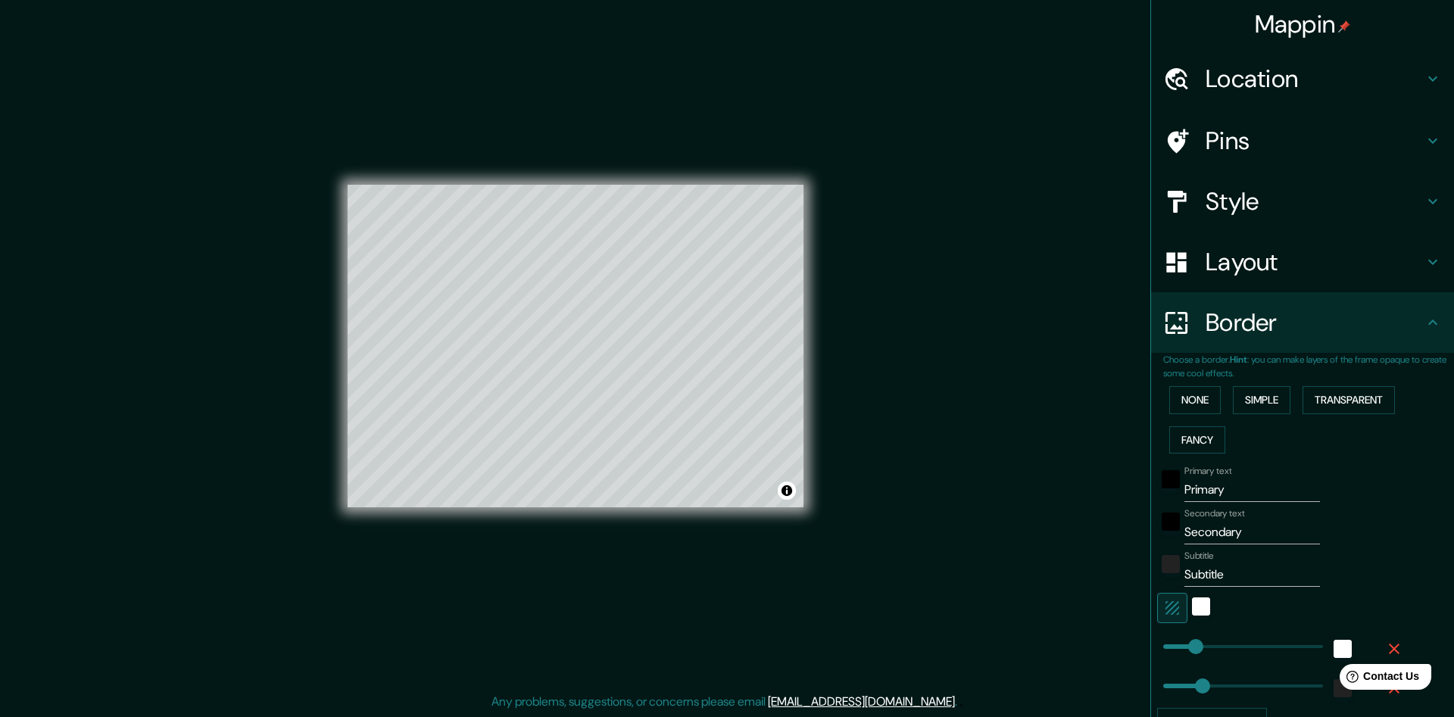
click at [1264, 494] on input "Primary" at bounding box center [1253, 490] width 136 height 24
type input "[GEOGRAPHIC_DATA]"
click at [1269, 529] on input "Secondary" at bounding box center [1253, 532] width 136 height 24
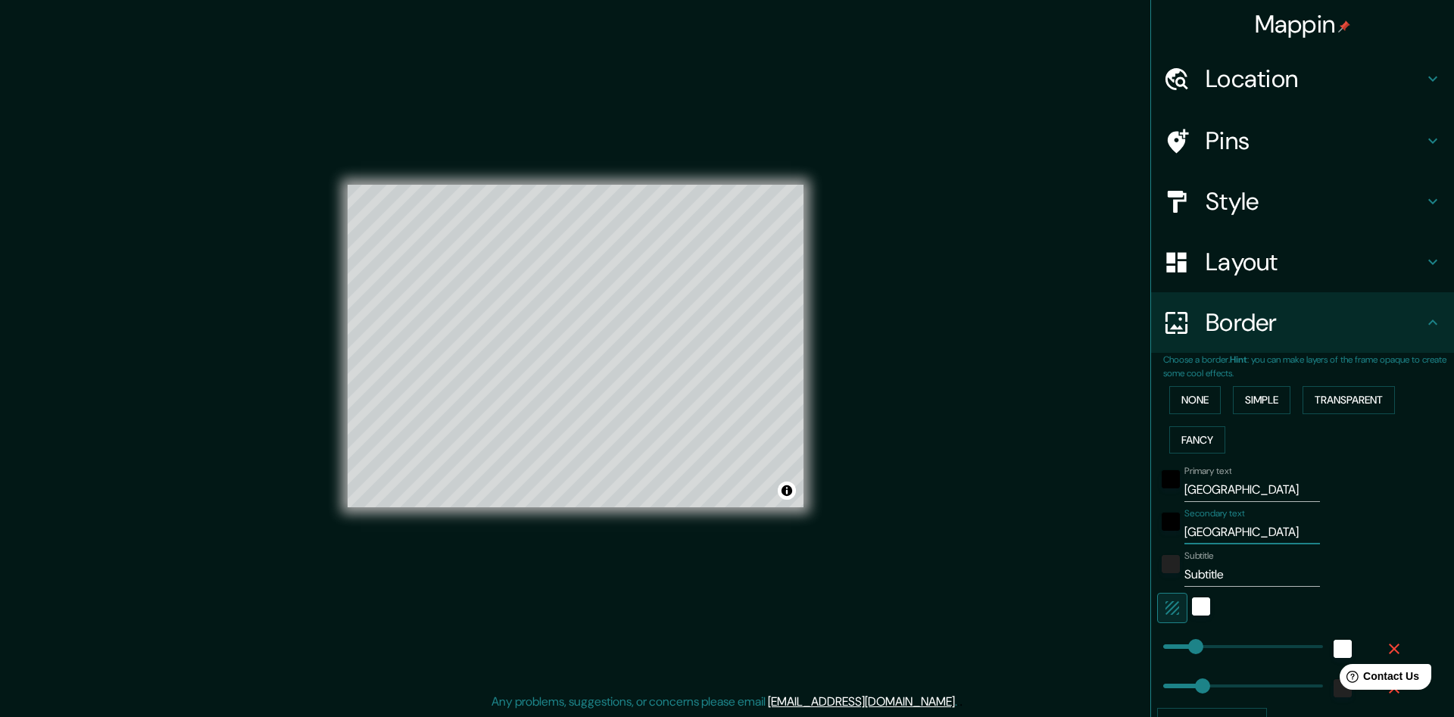
type input "[GEOGRAPHIC_DATA]"
click at [1280, 581] on input "Subtitle" at bounding box center [1253, 575] width 136 height 24
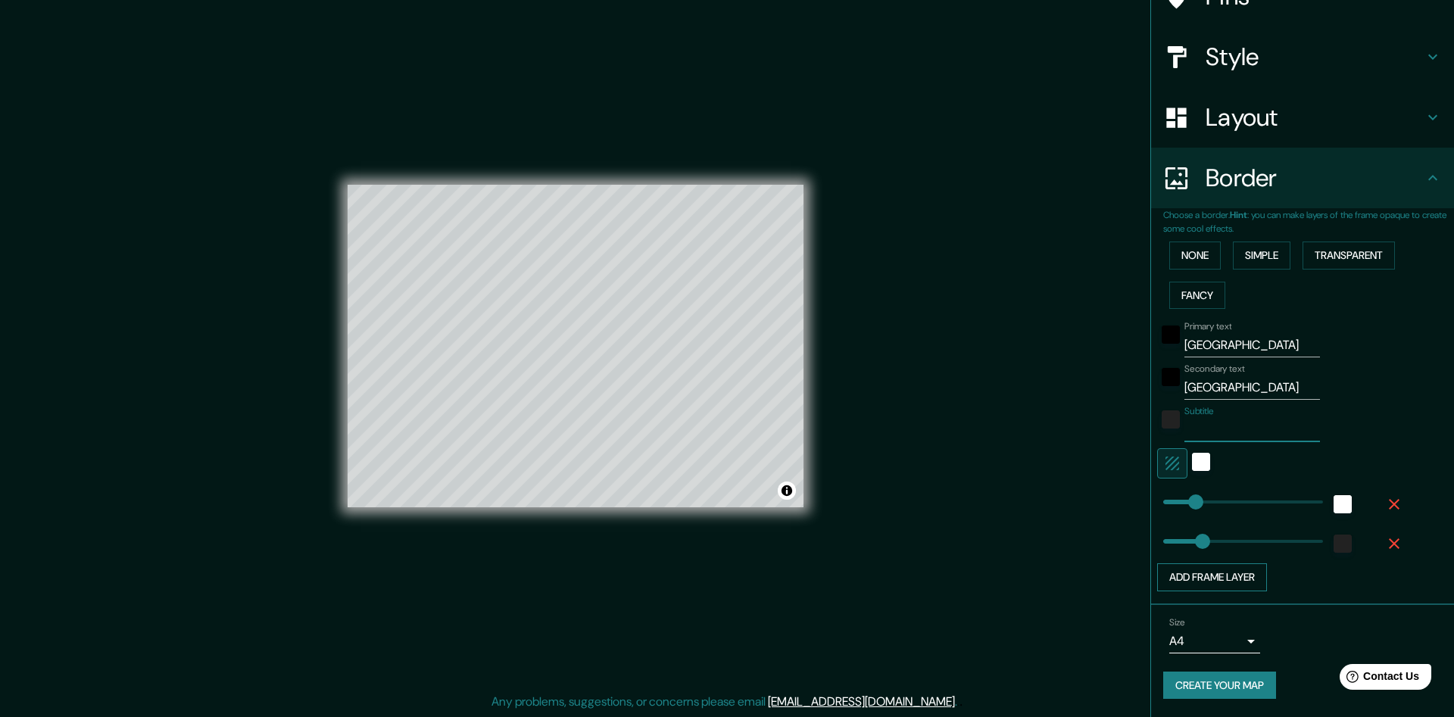
click at [1264, 582] on button "Add frame layer" at bounding box center [1212, 578] width 110 height 28
type input "89"
drag, startPoint x: 1229, startPoint y: 582, endPoint x: 1188, endPoint y: 580, distance: 40.9
type input "37"
drag, startPoint x: 1180, startPoint y: 578, endPoint x: 1173, endPoint y: 576, distance: 7.7
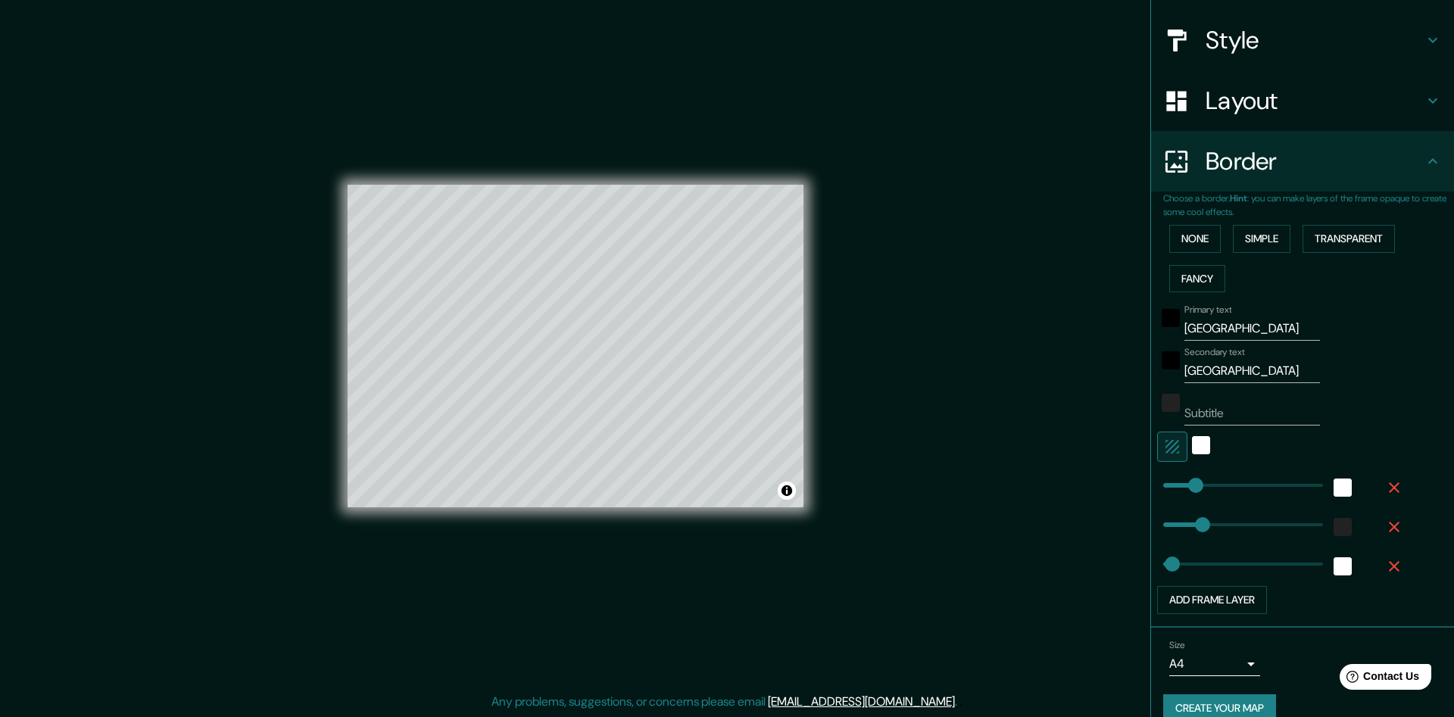
scroll to position [184, 0]
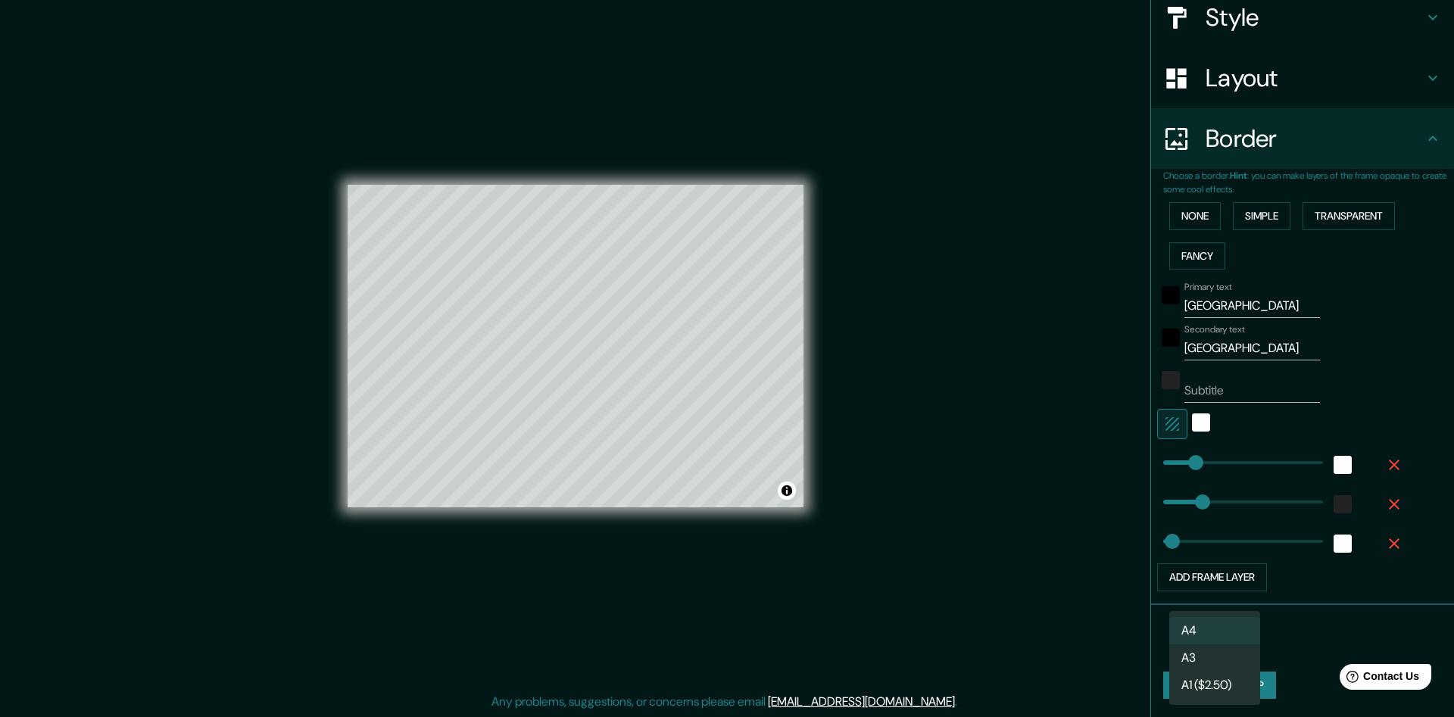
click at [1254, 645] on body "Mappin Location Pins Style Layout Border Choose a border. Hint : you can make l…" at bounding box center [727, 357] width 1454 height 717
click at [1231, 624] on li "A4" at bounding box center [1215, 630] width 91 height 27
click at [1229, 681] on button "Create your map" at bounding box center [1220, 686] width 113 height 28
click at [787, 492] on button "Toggle attribution" at bounding box center [787, 491] width 18 height 18
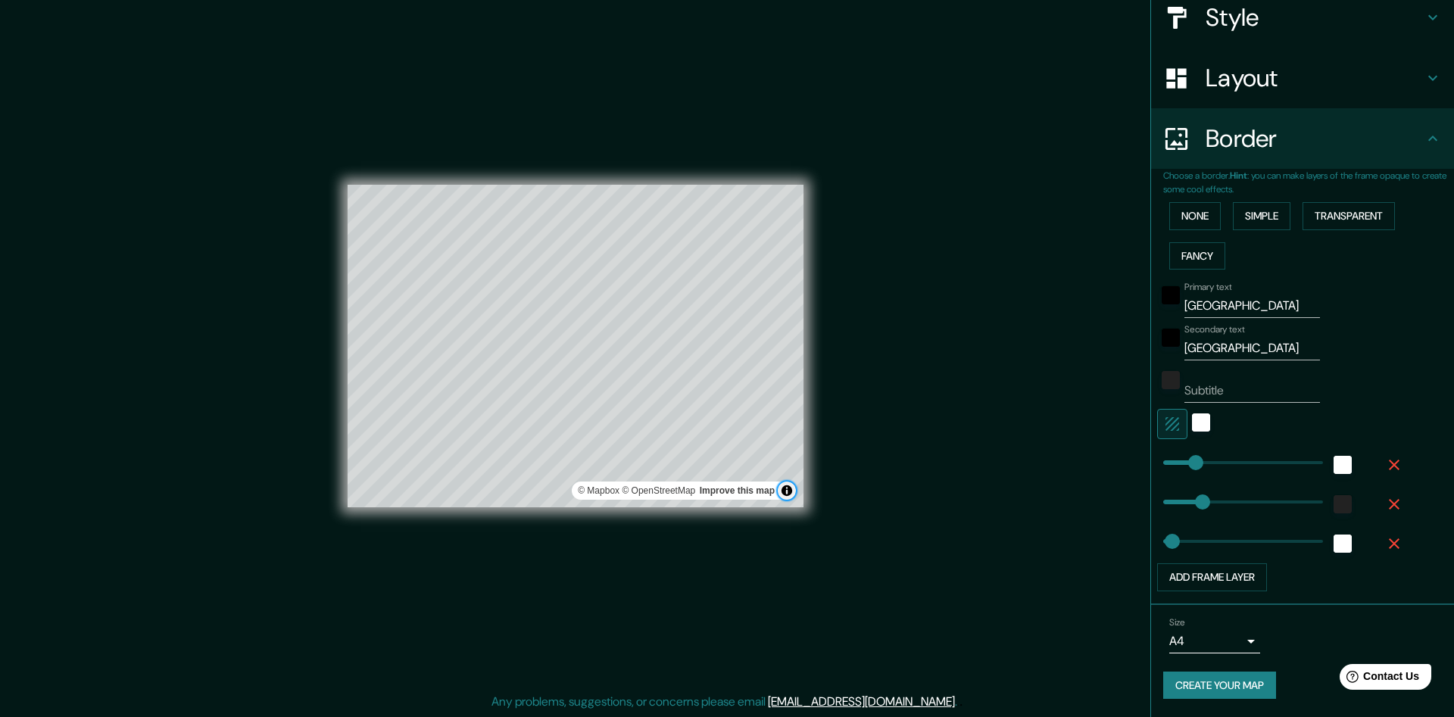
click at [787, 492] on button "Toggle attribution" at bounding box center [787, 491] width 18 height 18
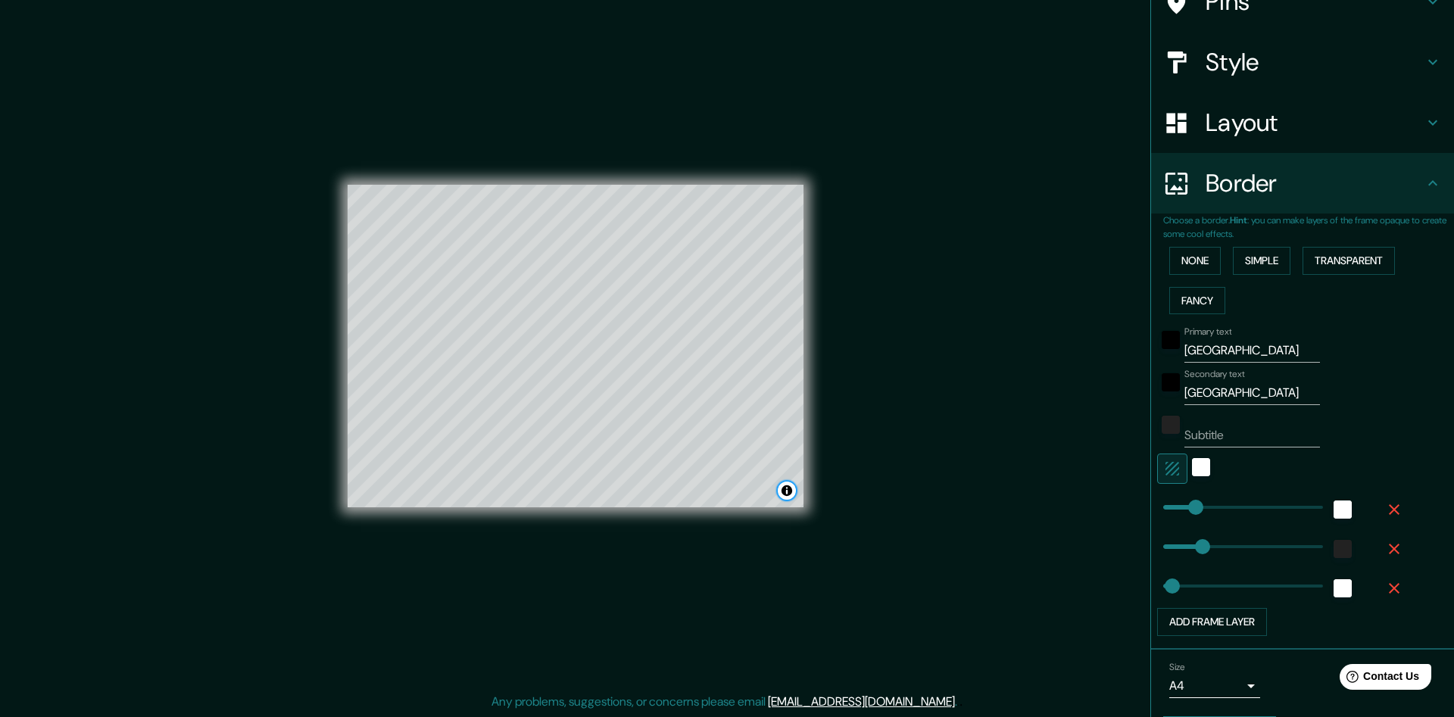
scroll to position [155, 0]
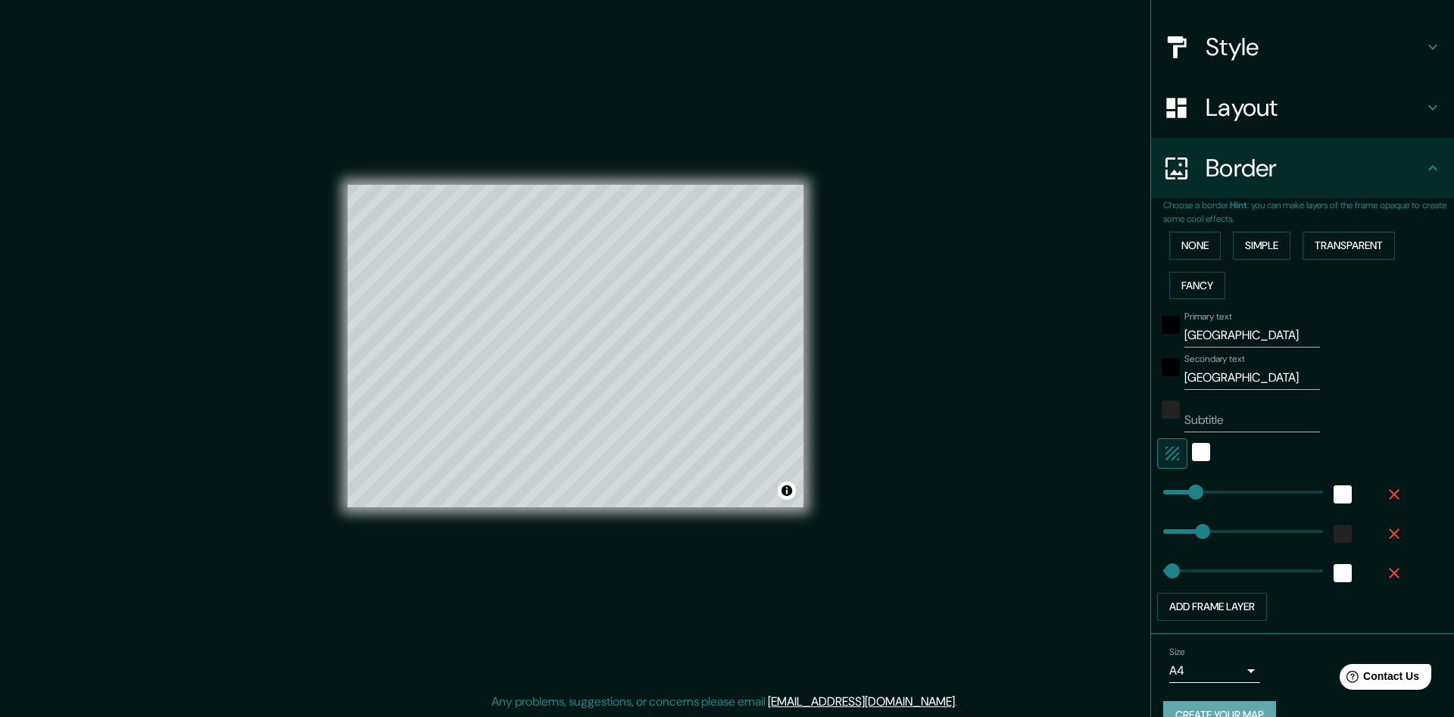
click at [1220, 709] on button "Create your map" at bounding box center [1220, 715] width 113 height 28
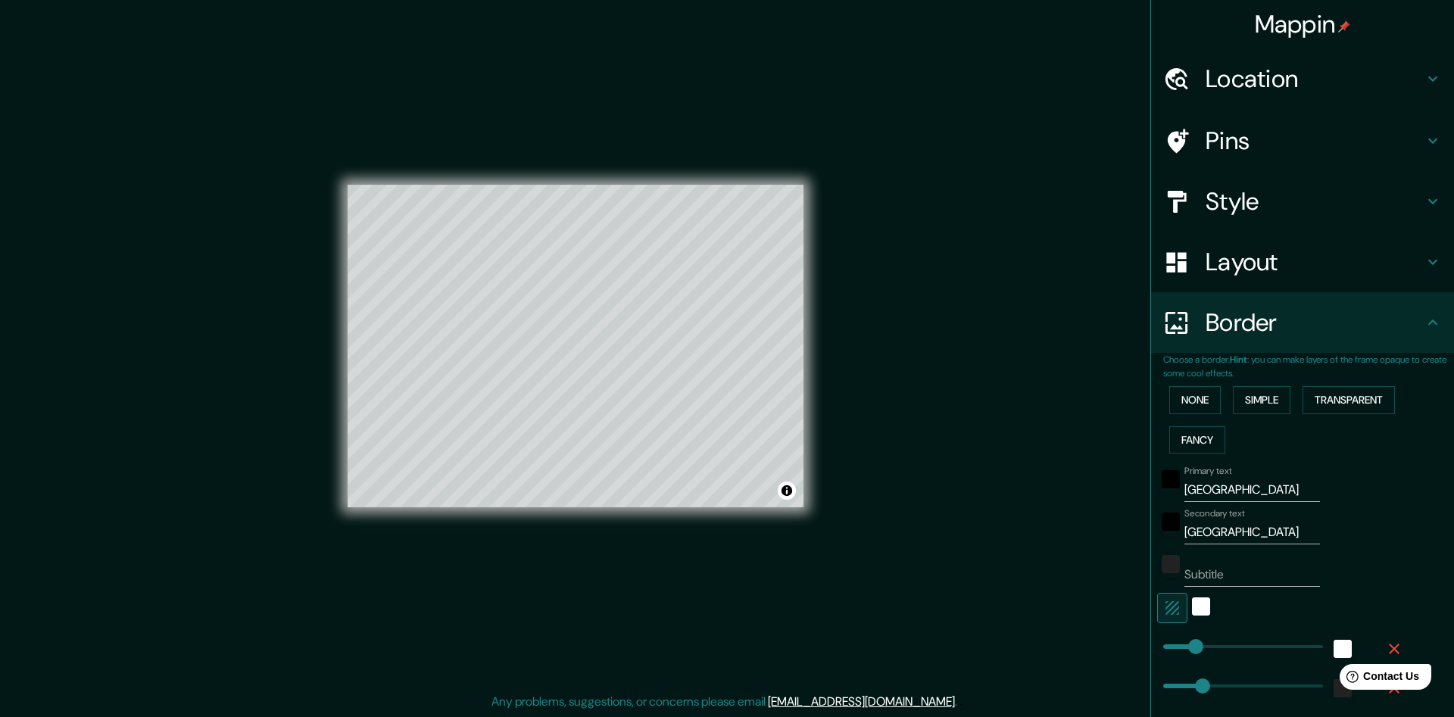
scroll to position [0, 0]
click at [1349, 405] on button "Transparent" at bounding box center [1349, 400] width 92 height 28
click at [1260, 405] on button "Simple" at bounding box center [1262, 400] width 58 height 28
click at [1215, 439] on button "Fancy" at bounding box center [1198, 440] width 56 height 28
click at [1267, 405] on button "Simple" at bounding box center [1262, 400] width 58 height 28
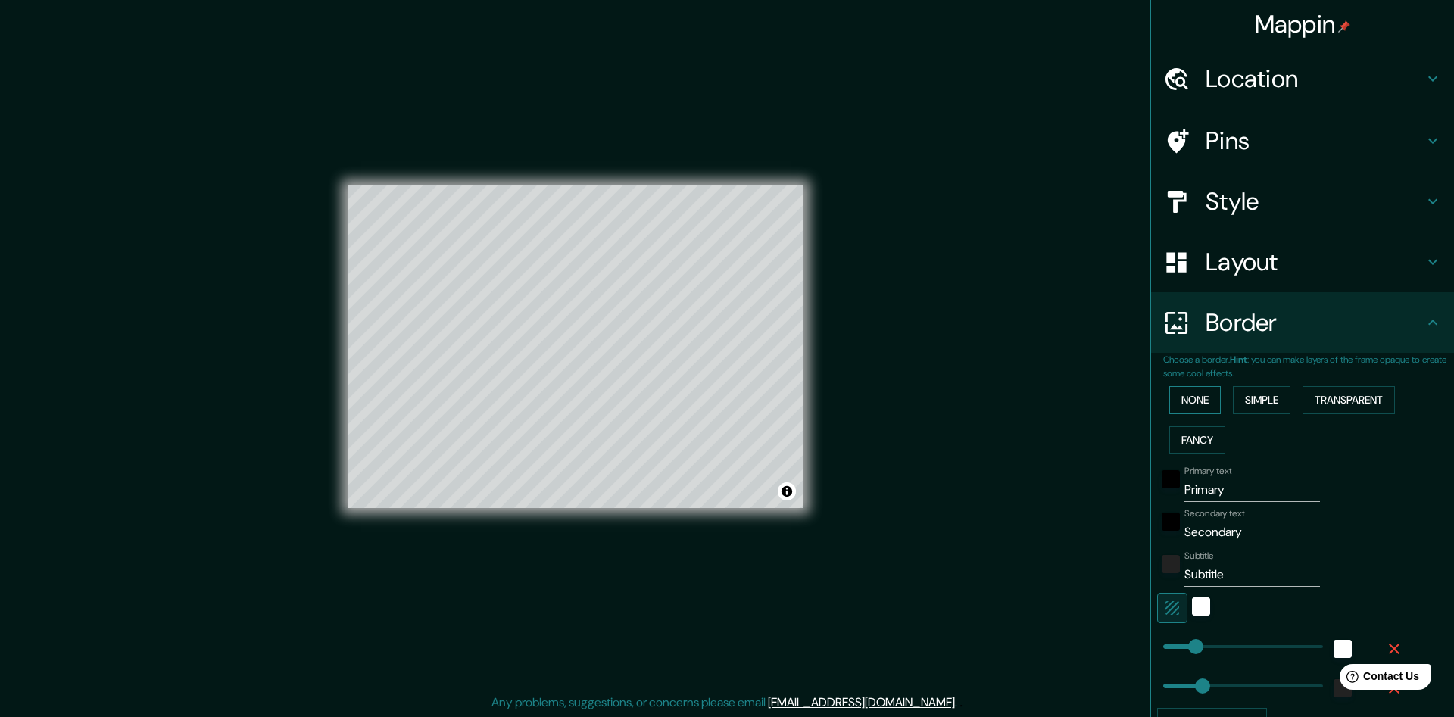
click at [1214, 401] on button "None" at bounding box center [1196, 400] width 52 height 28
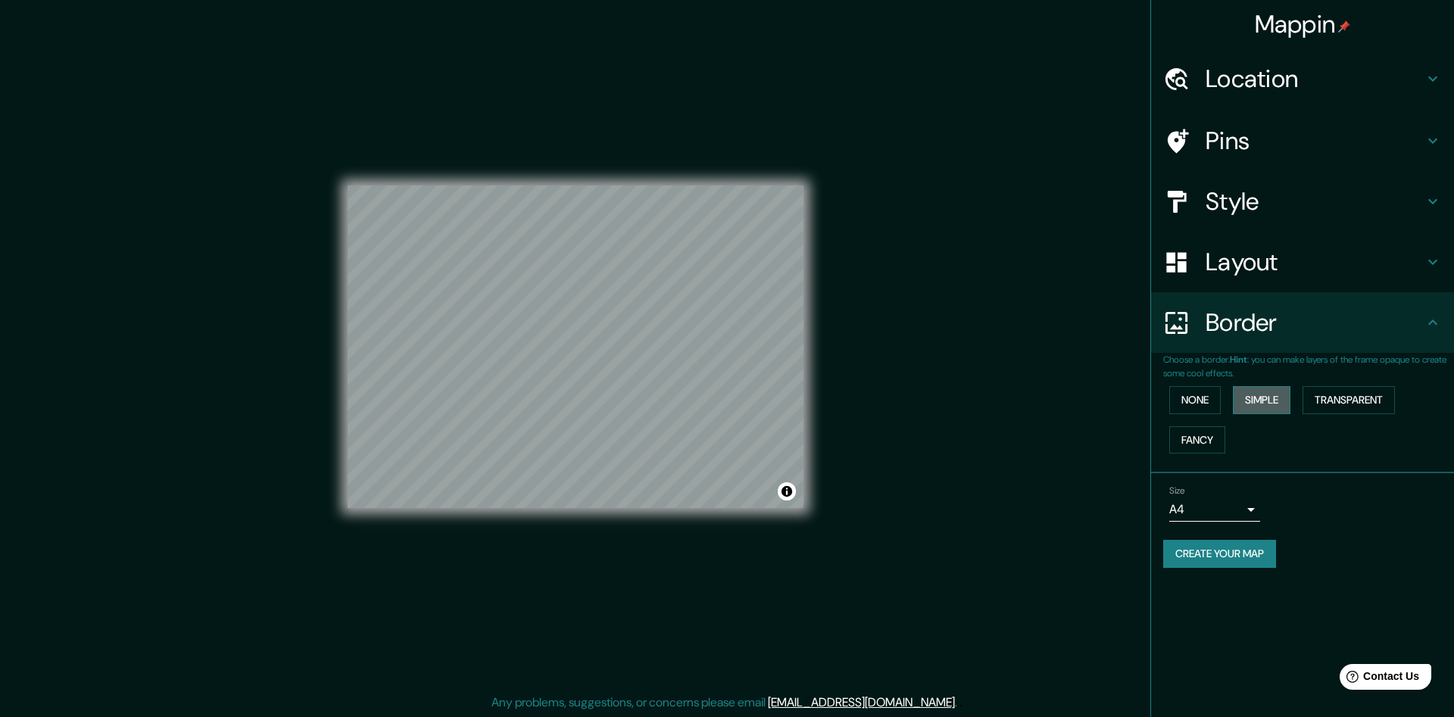
click at [1254, 401] on button "Simple" at bounding box center [1262, 400] width 58 height 28
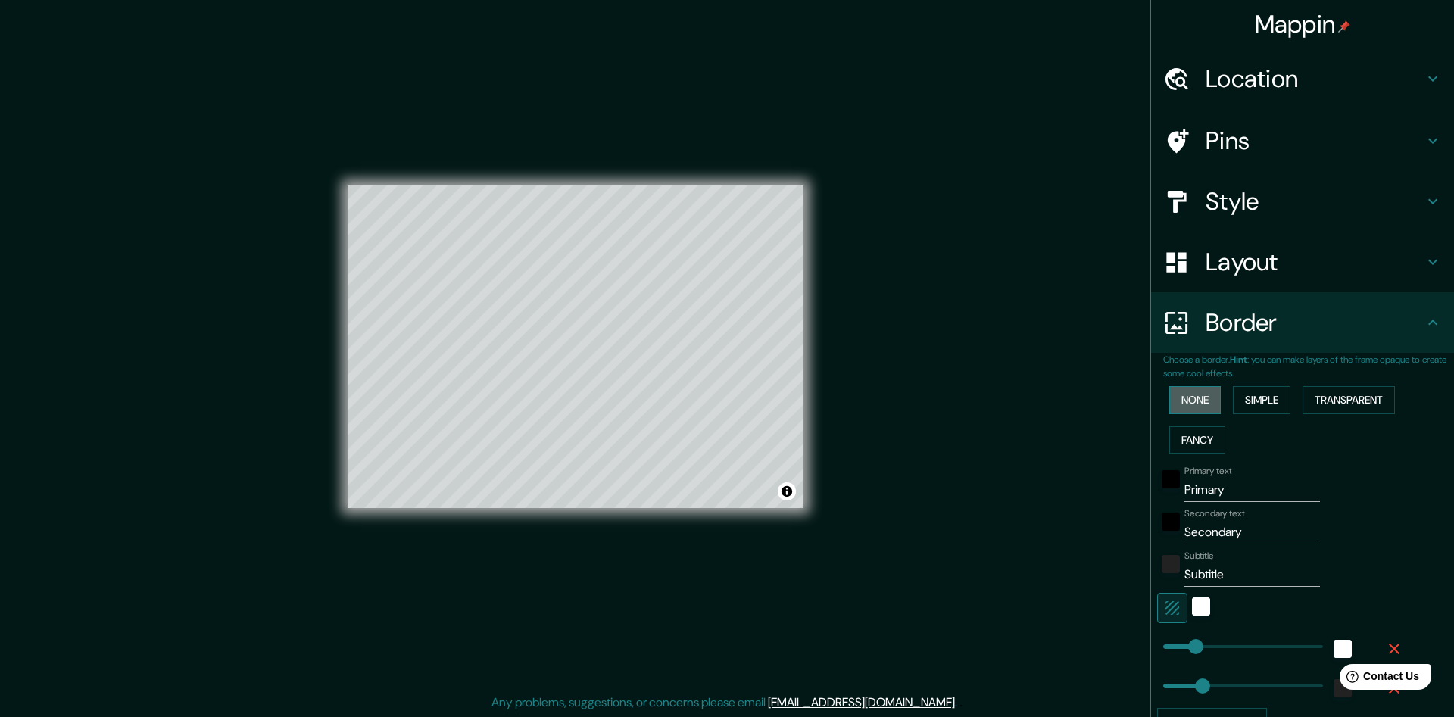
click at [1212, 401] on button "None" at bounding box center [1196, 400] width 52 height 28
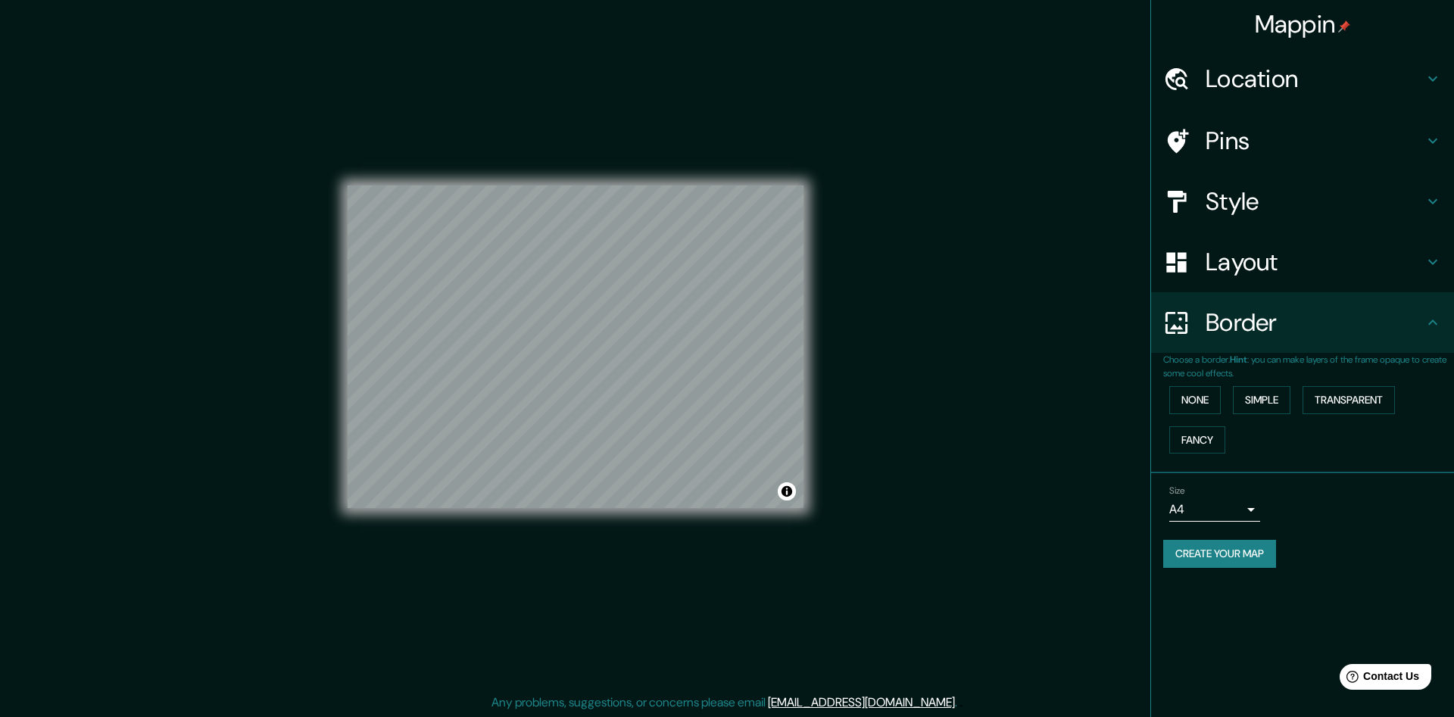
click at [1201, 556] on button "Create your map" at bounding box center [1220, 554] width 113 height 28
click at [1207, 565] on button "Create your map" at bounding box center [1220, 554] width 113 height 28
click at [1368, 407] on button "Transparent" at bounding box center [1349, 400] width 92 height 28
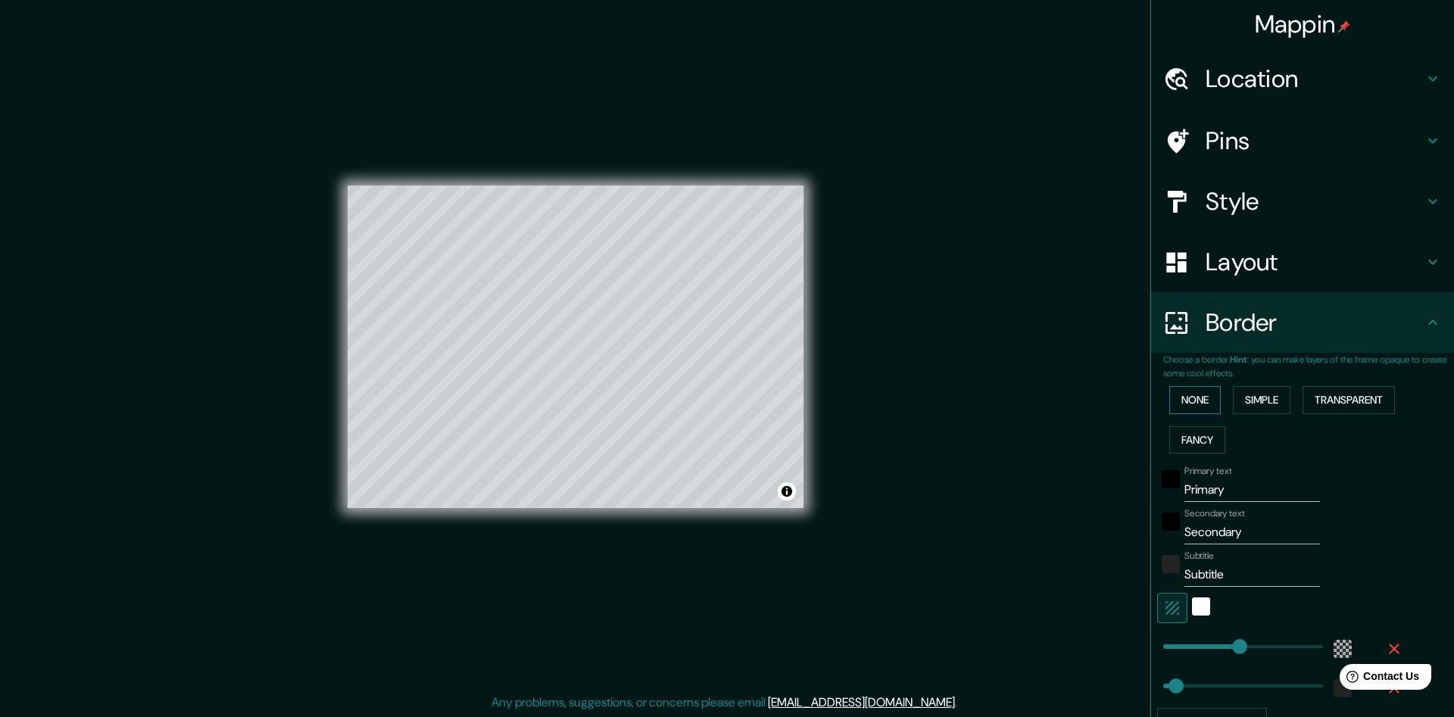
click at [1207, 398] on button "None" at bounding box center [1196, 400] width 52 height 28
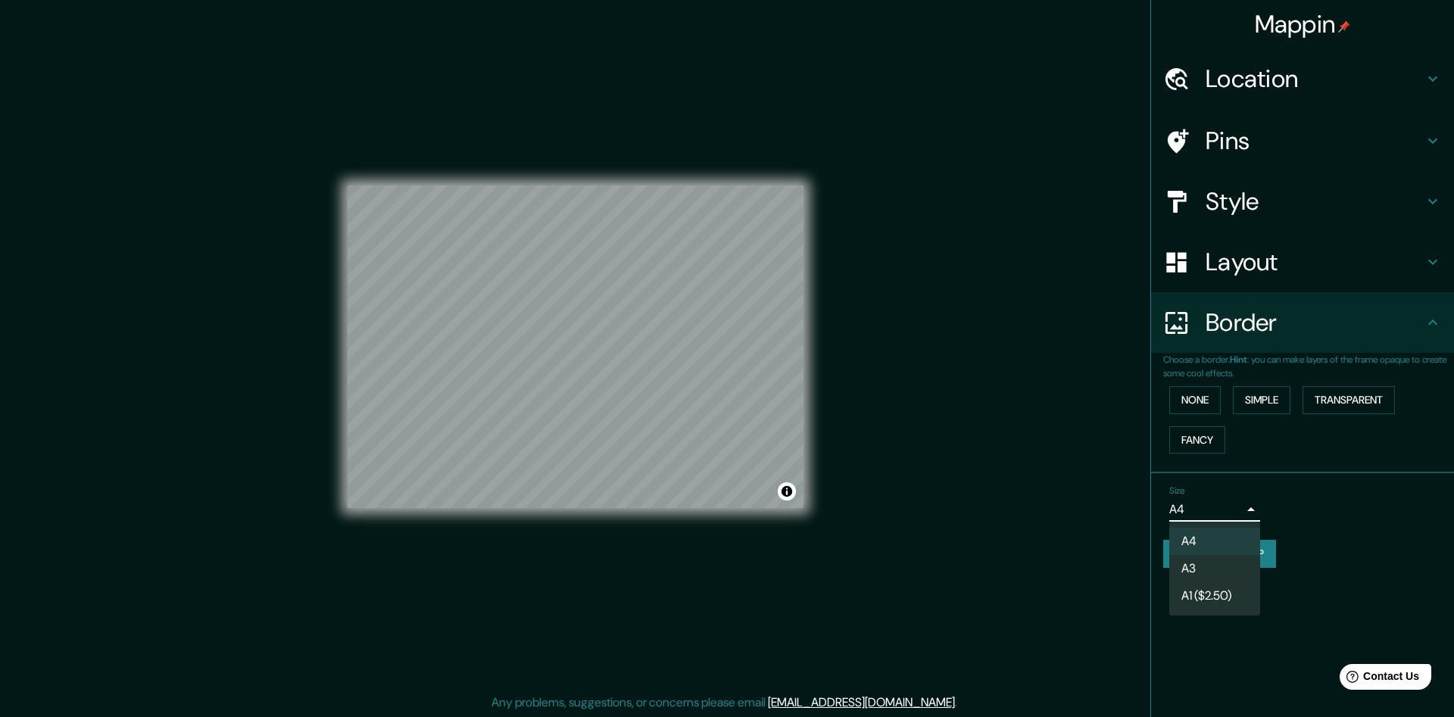
click at [1251, 508] on body "Mappin Location Pins Style Layout Border Choose a border. Hint : you can make l…" at bounding box center [727, 358] width 1454 height 717
click at [1220, 565] on li "A3" at bounding box center [1215, 568] width 91 height 27
click at [1223, 556] on button "Create your map" at bounding box center [1220, 554] width 113 height 28
click at [1223, 556] on div "Create your map" at bounding box center [1303, 554] width 279 height 28
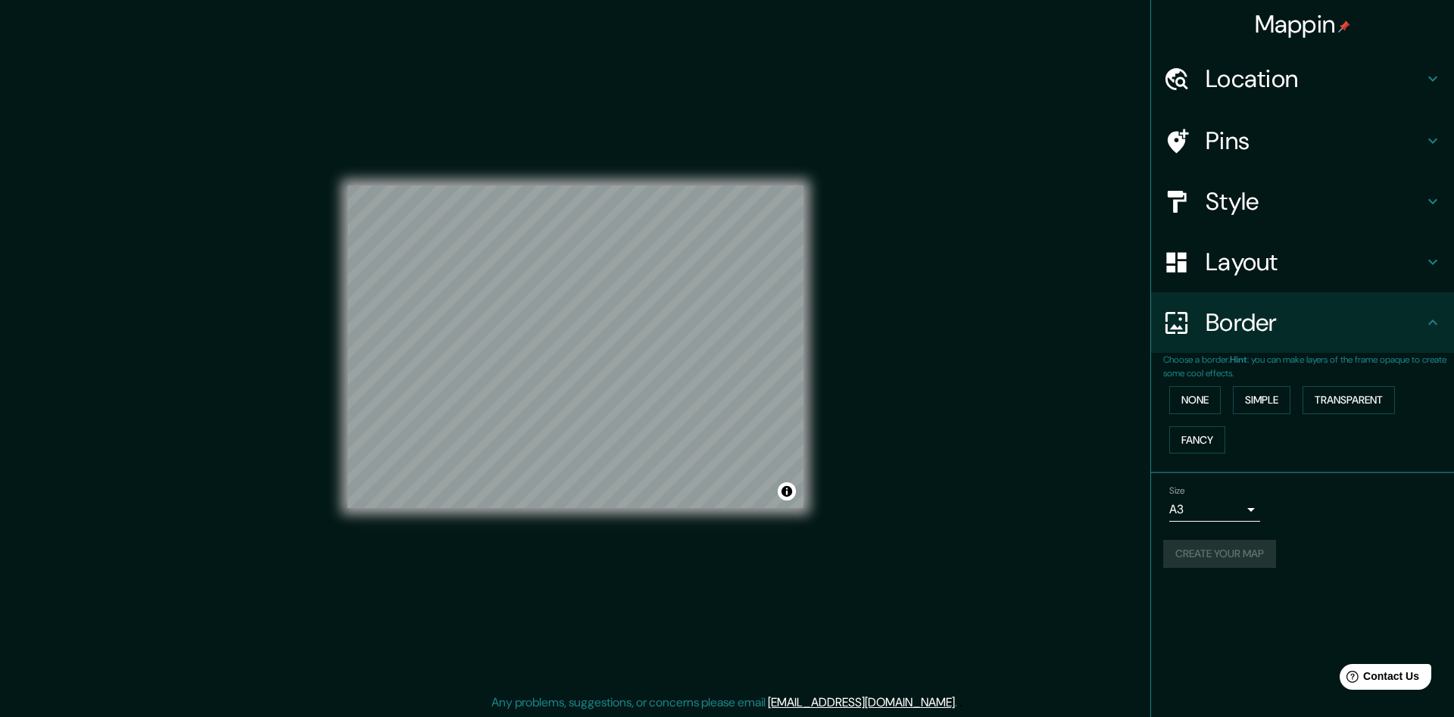
click at [1223, 556] on div "Create your map" at bounding box center [1303, 554] width 279 height 28
drag, startPoint x: 945, startPoint y: 552, endPoint x: 330, endPoint y: 182, distance: 718.7
click at [330, 182] on div "Mappin Location Pins Style Layout Border Choose a border. Hint : you can make l…" at bounding box center [727, 359] width 1454 height 718
click at [1401, 129] on h4 "Pins" at bounding box center [1315, 141] width 218 height 30
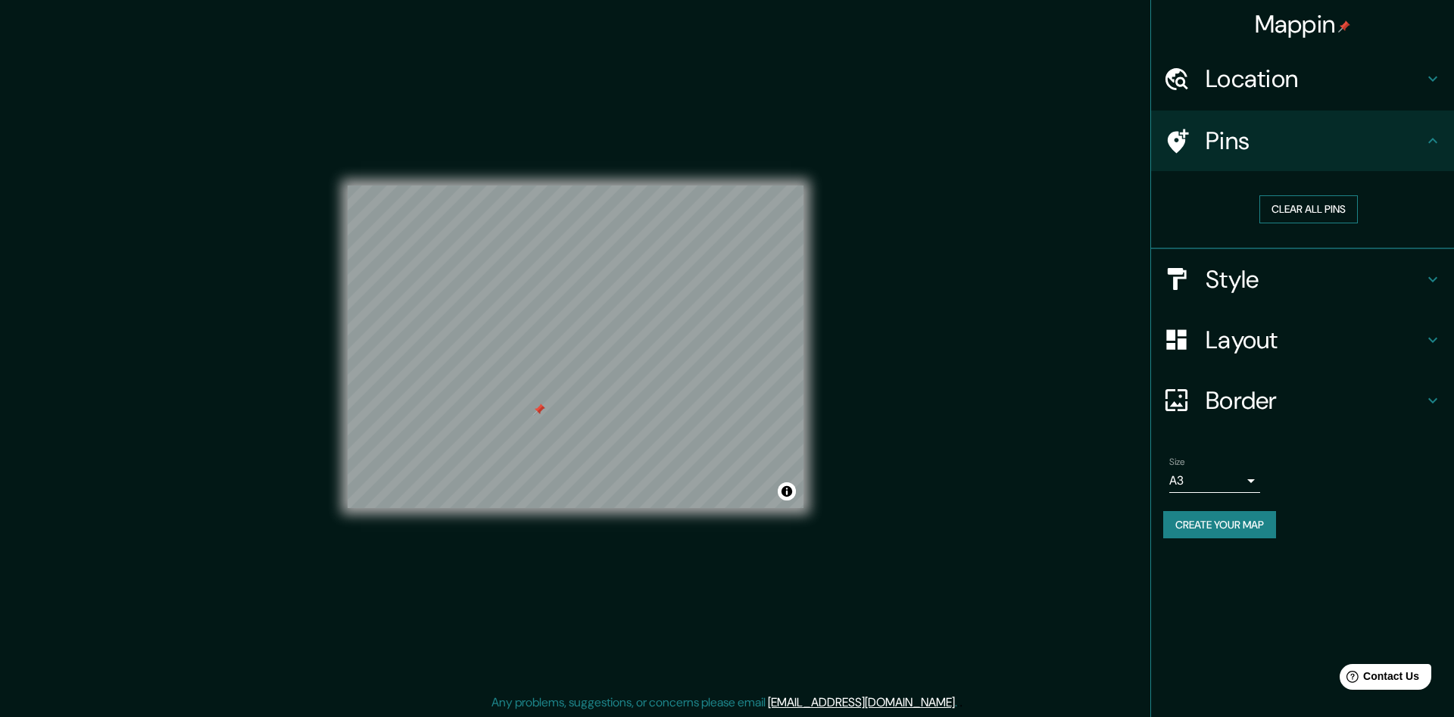
click at [1333, 210] on button "Clear all pins" at bounding box center [1309, 209] width 98 height 28
click at [953, 378] on div "Mappin Location Pins Clear all pins Style Layout Border Choose a border. Hint :…" at bounding box center [727, 359] width 1454 height 718
click at [1226, 478] on body "Mappin Location Pins Clear all pins Style Layout Border Choose a border. Hint :…" at bounding box center [727, 358] width 1454 height 717
click at [1223, 508] on li "A4" at bounding box center [1215, 512] width 91 height 27
type input "single"
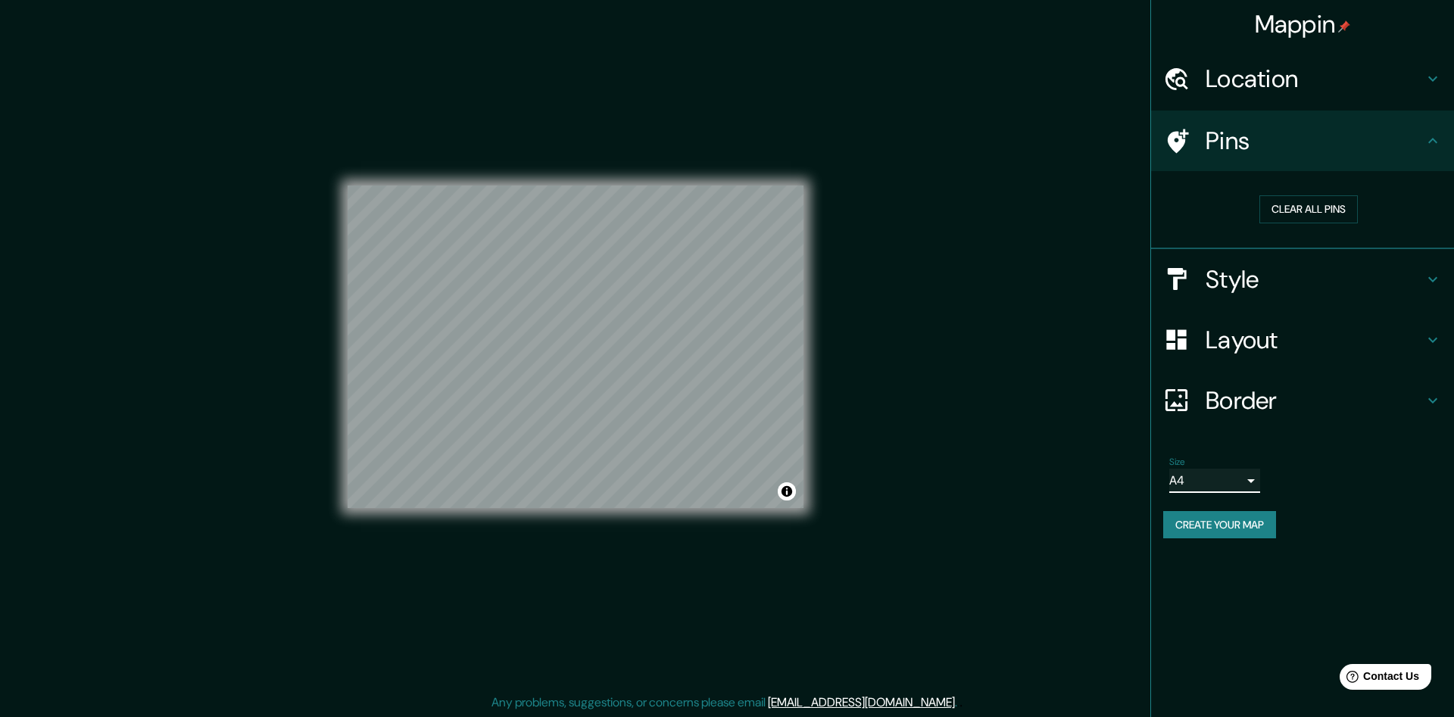
scroll to position [1, 0]
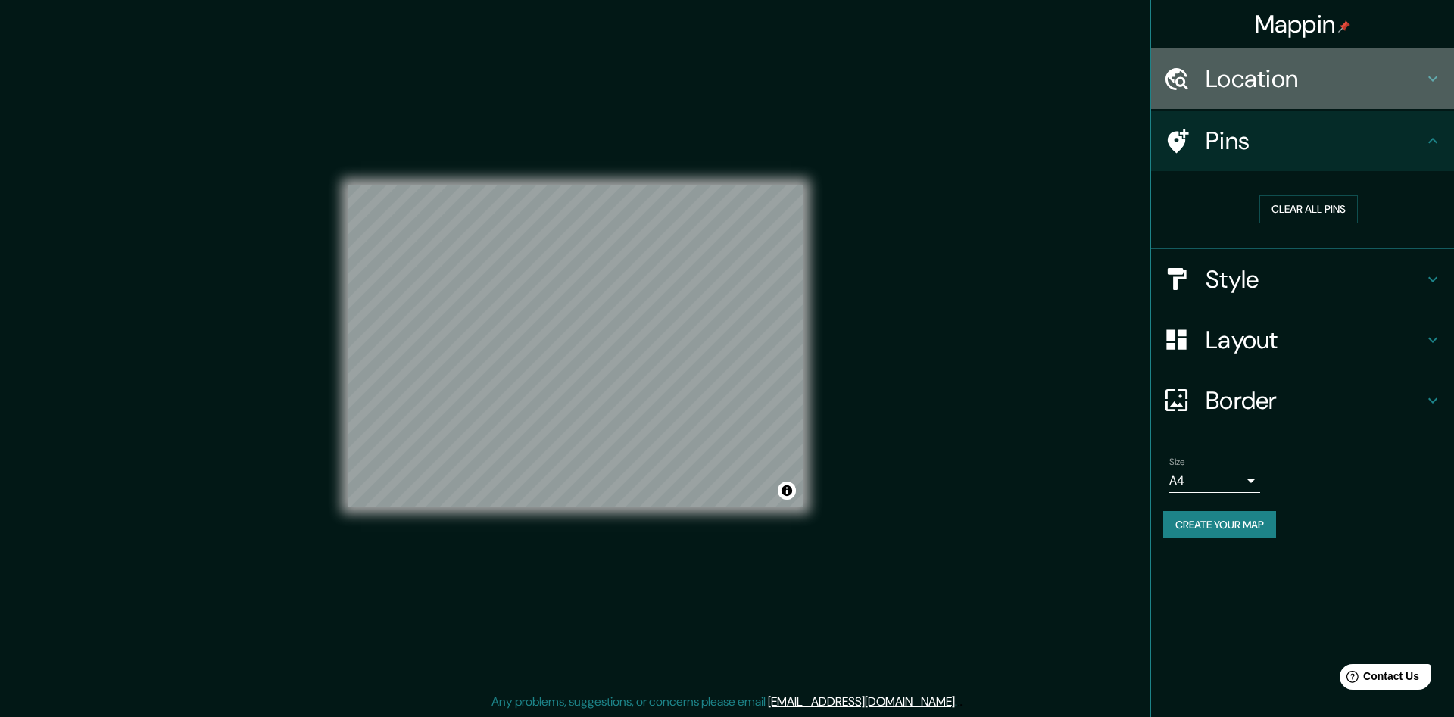
click at [1437, 79] on icon at bounding box center [1433, 79] width 18 height 18
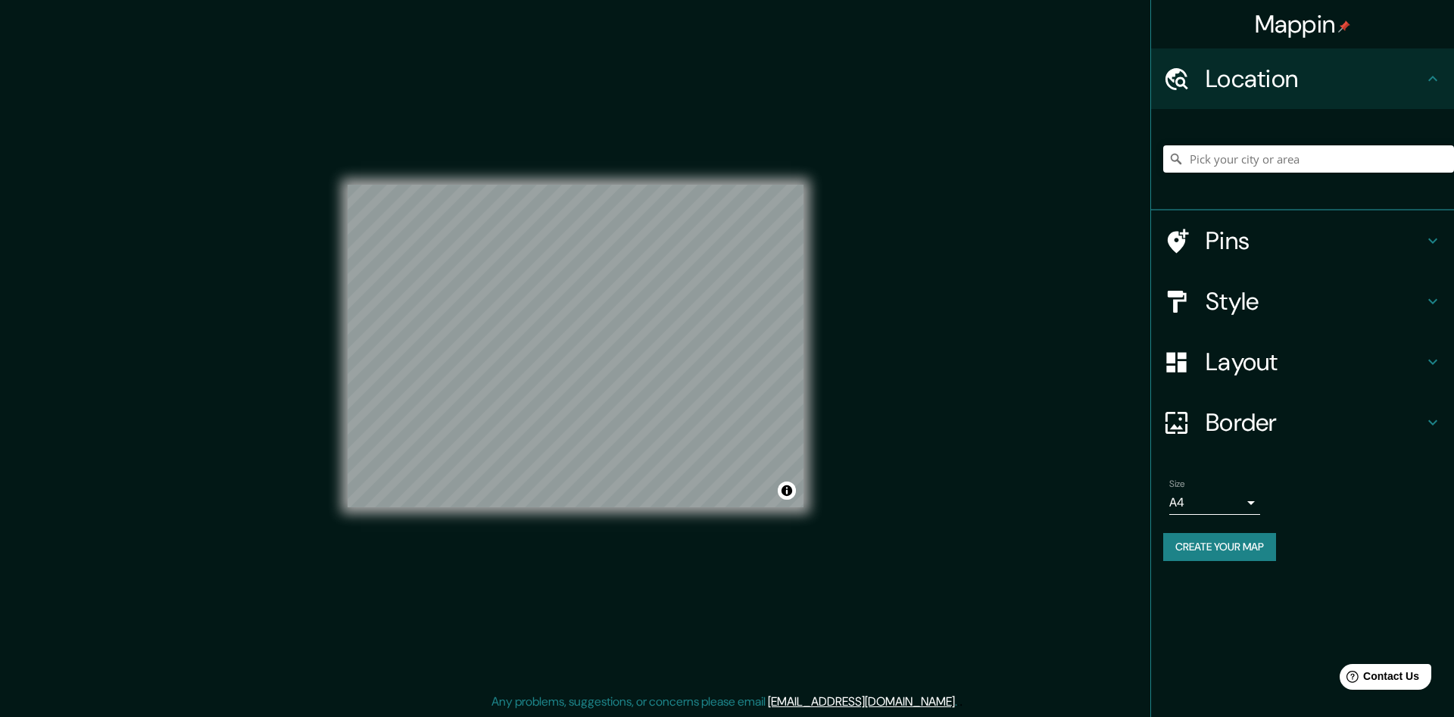
click at [1432, 76] on icon at bounding box center [1433, 79] width 18 height 18
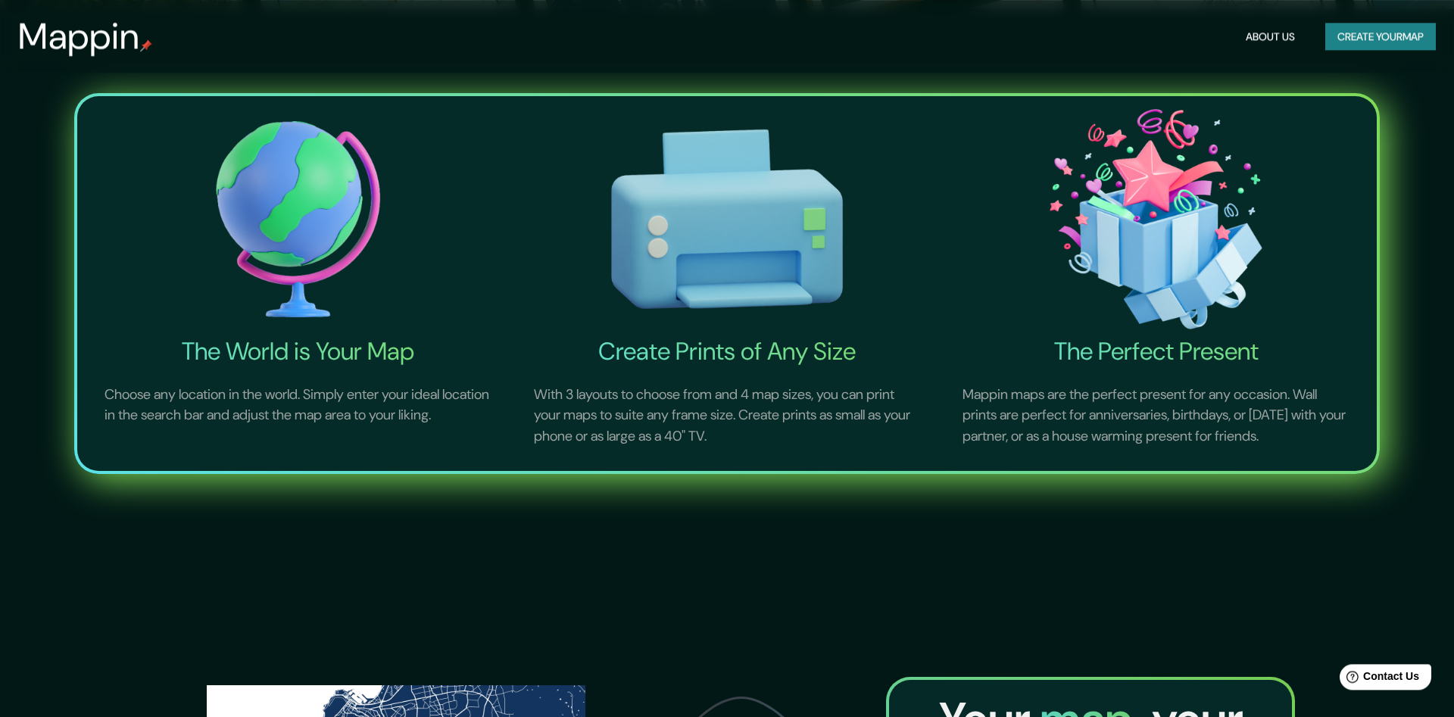
scroll to position [464, 0]
